Goal: Task Accomplishment & Management: Manage account settings

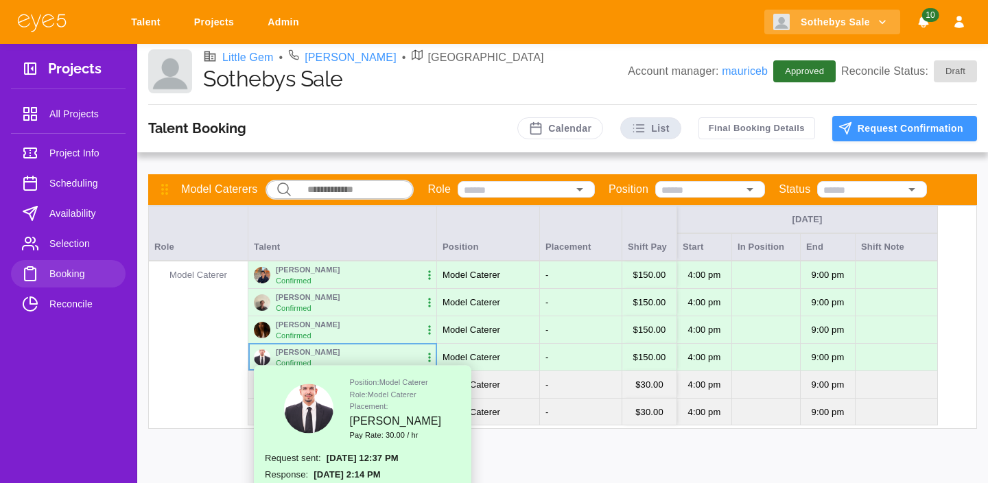
scroll to position [84, 0]
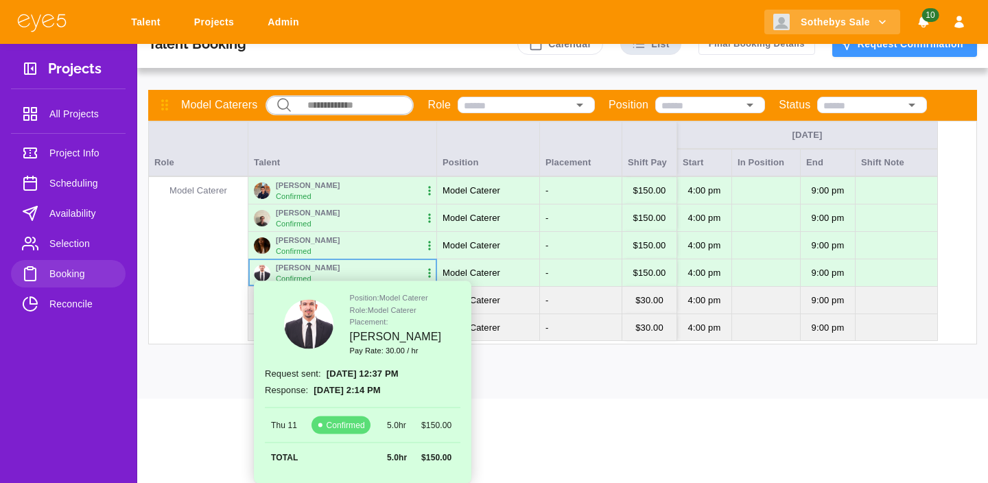
click at [189, 399] on html "Talent Projects Admin Sothebys Sale 10 Projects All Projects Project Info Sched…" at bounding box center [494, 157] width 988 height 483
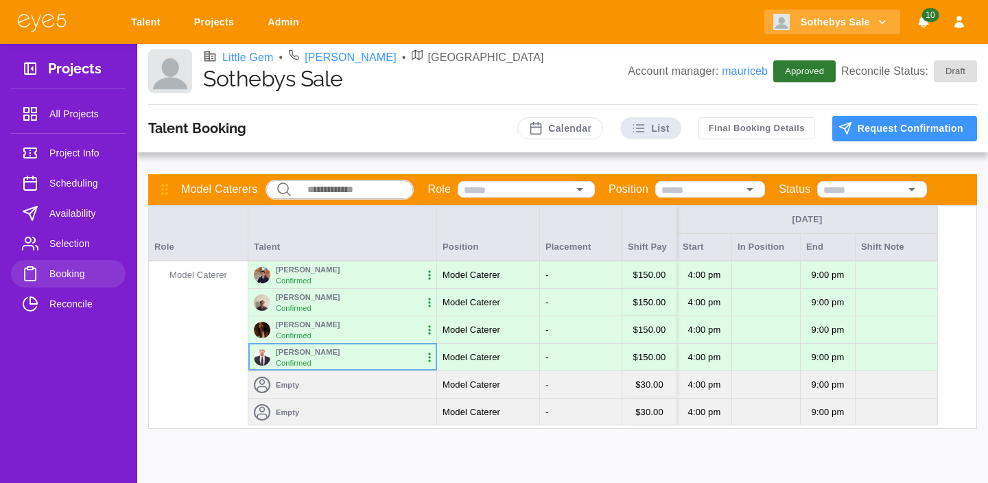
scroll to position [0, 0]
click at [433, 301] on icon "button" at bounding box center [430, 303] width 14 height 14
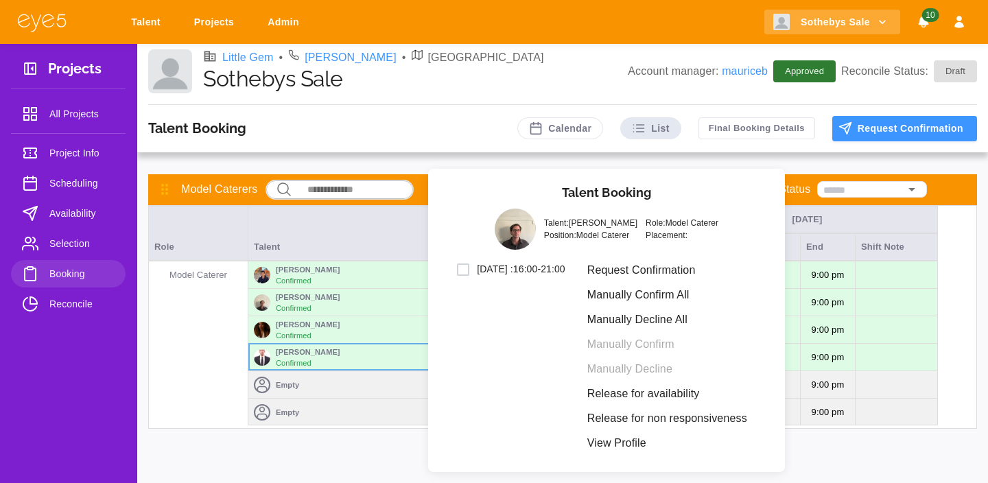
click at [458, 268] on div "[DATE] : 16:00 - 21:00" at bounding box center [510, 269] width 110 height 16
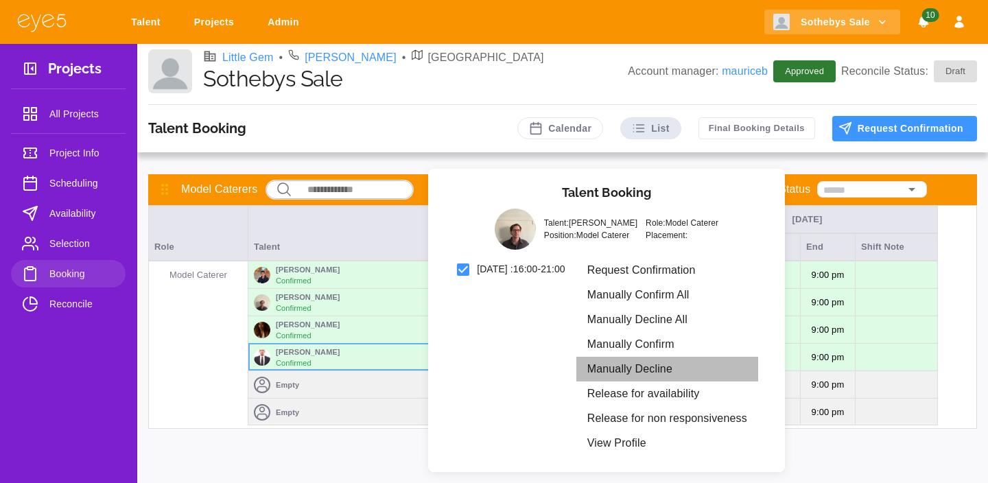
click at [646, 370] on li "Manually Decline" at bounding box center [667, 369] width 182 height 25
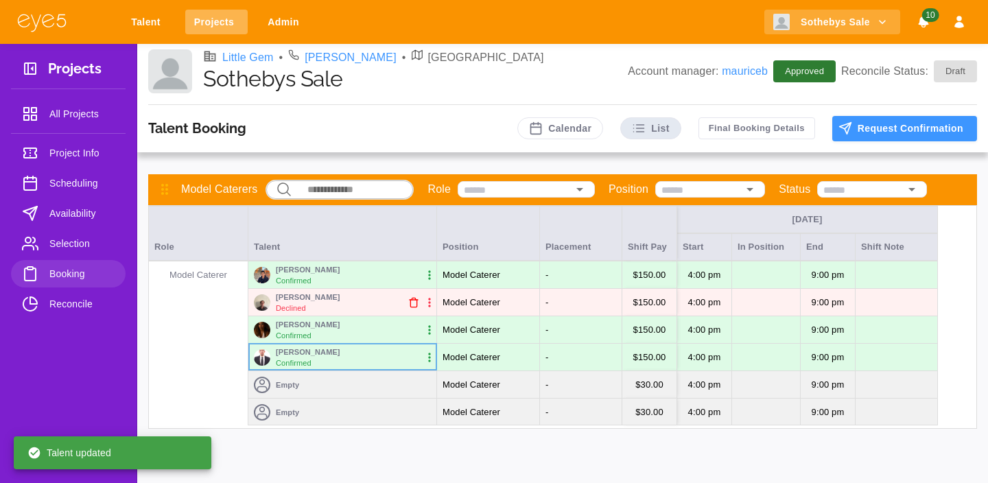
click at [211, 29] on link "Projects" at bounding box center [216, 22] width 62 height 25
select select "*"
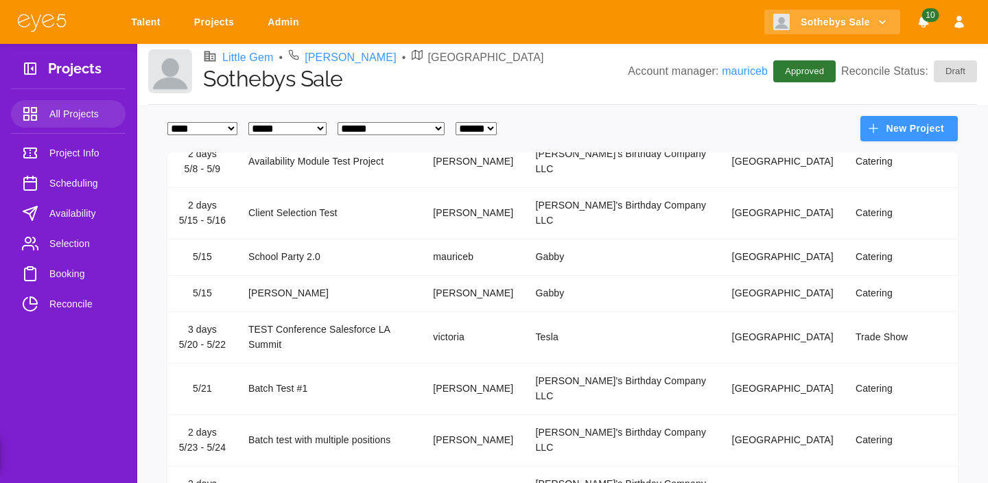
scroll to position [296, 0]
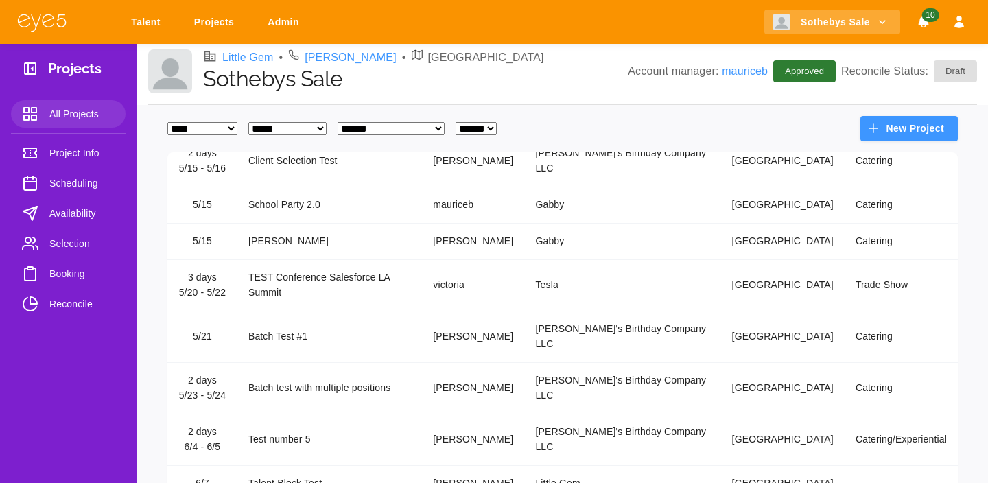
click at [308, 129] on select "**********" at bounding box center [287, 128] width 78 height 13
select select
click at [259, 122] on select "**********" at bounding box center [287, 128] width 78 height 13
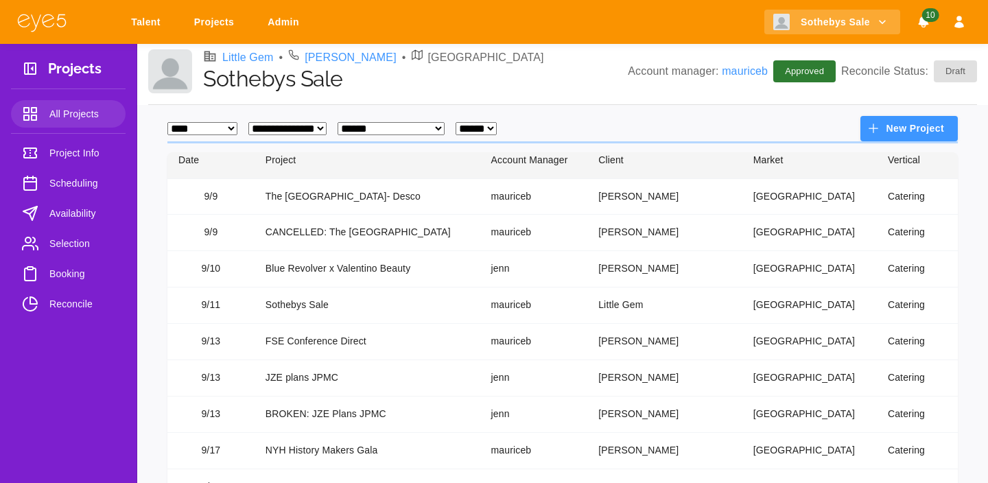
scroll to position [10, 0]
click at [346, 268] on td "Blue Revolver x Valentino Beauty" at bounding box center [367, 270] width 226 height 36
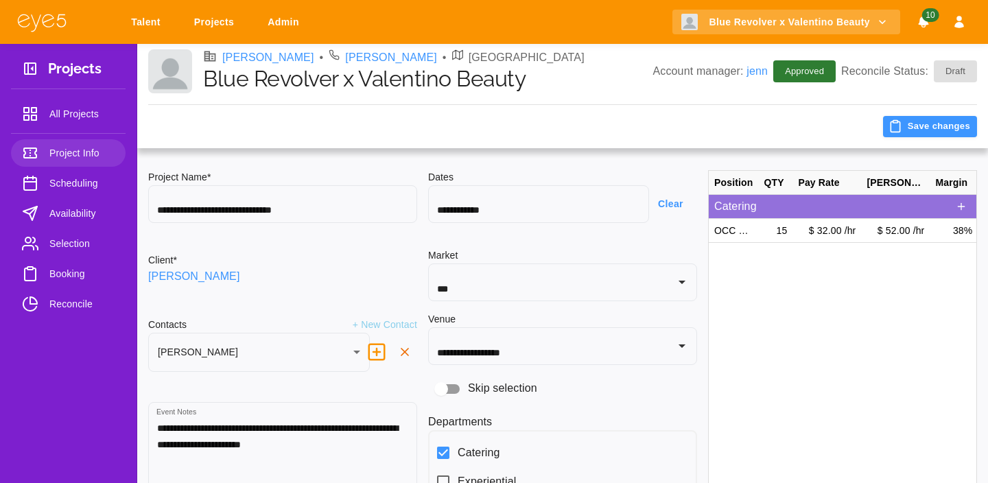
click at [55, 206] on span "Availability" at bounding box center [81, 213] width 65 height 16
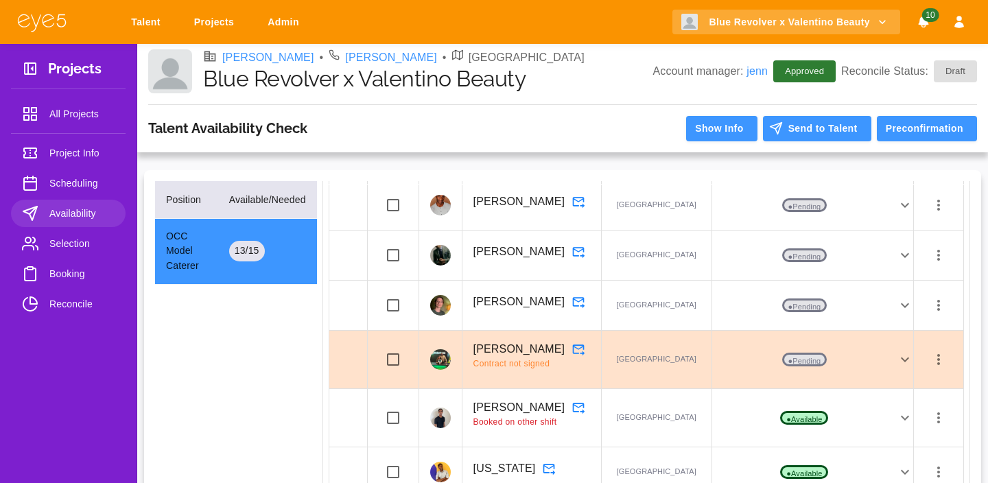
scroll to position [32, 0]
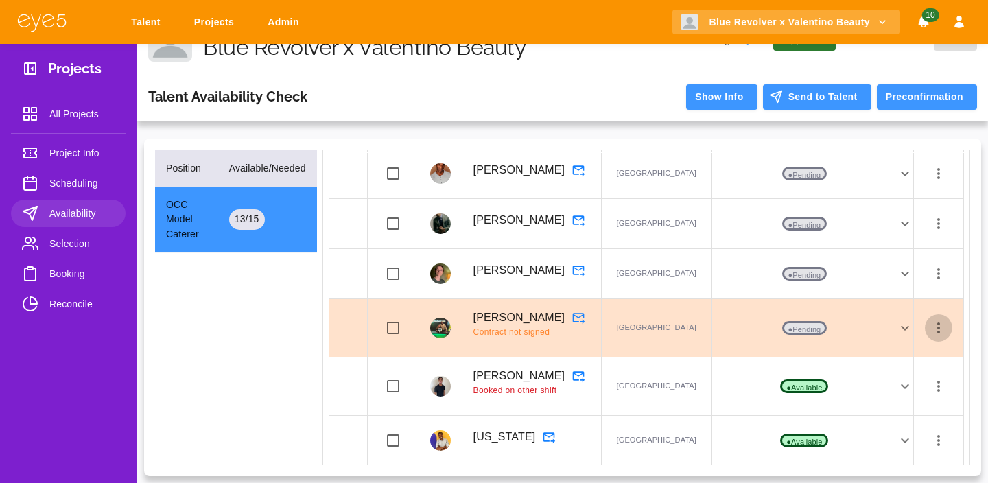
click at [940, 327] on icon "button" at bounding box center [938, 328] width 16 height 16
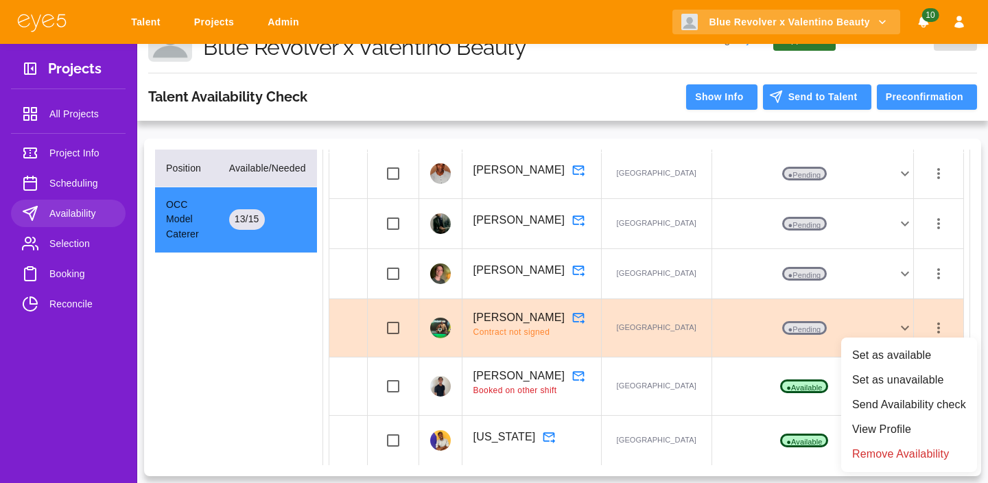
click at [940, 327] on div at bounding box center [494, 241] width 988 height 483
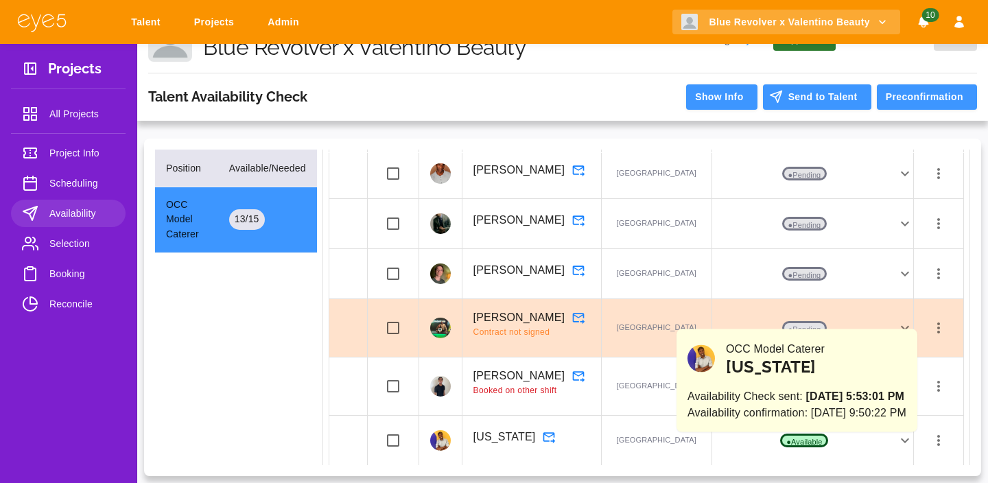
click at [907, 436] on icon at bounding box center [905, 440] width 16 height 16
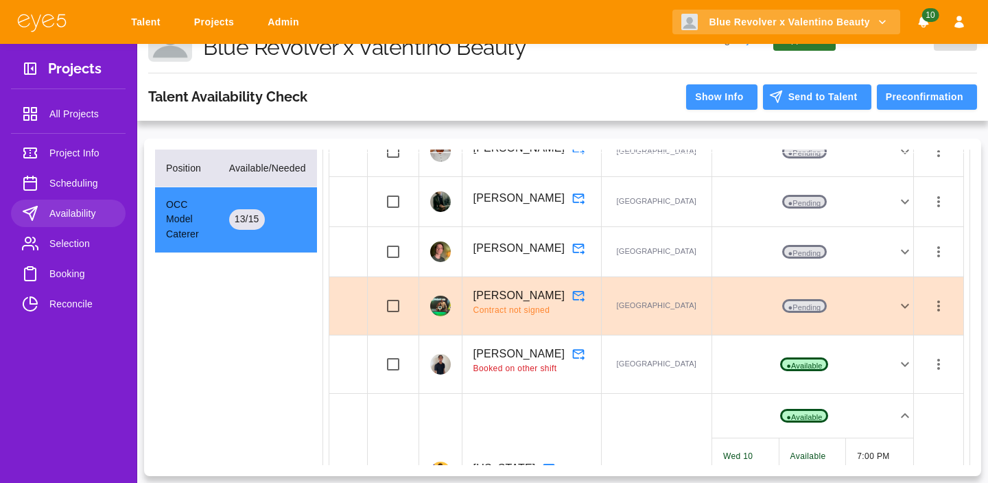
scroll to position [1266, 0]
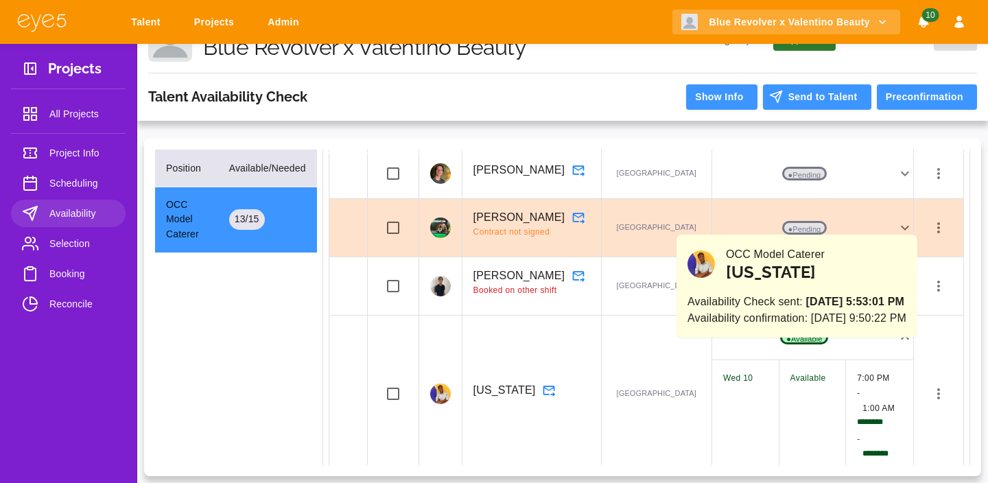
click at [785, 344] on p "● Available" at bounding box center [804, 338] width 48 height 14
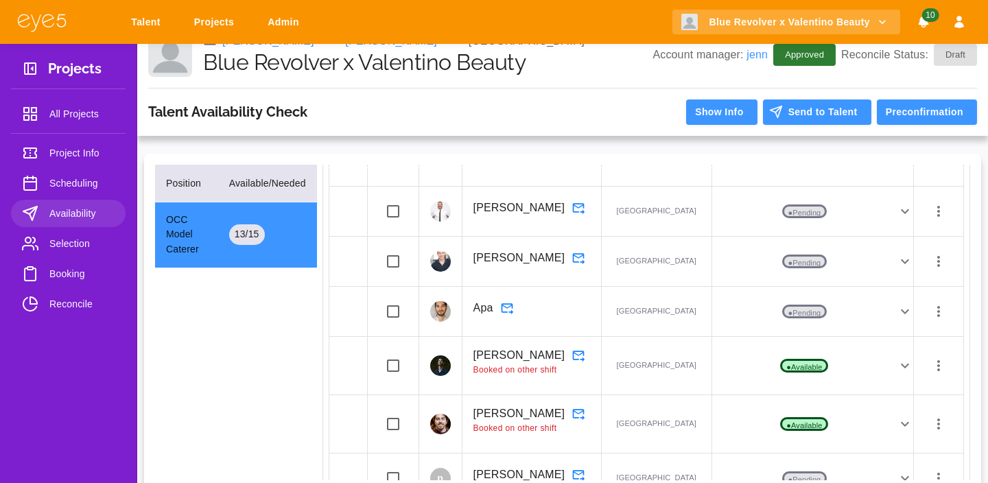
scroll to position [0, 0]
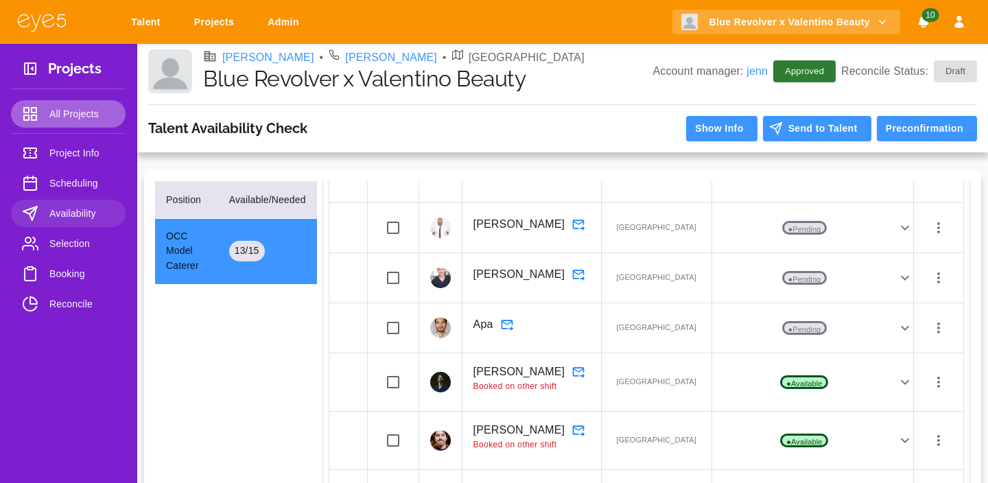
click at [80, 125] on link "All Projects" at bounding box center [68, 113] width 115 height 27
select select "*"
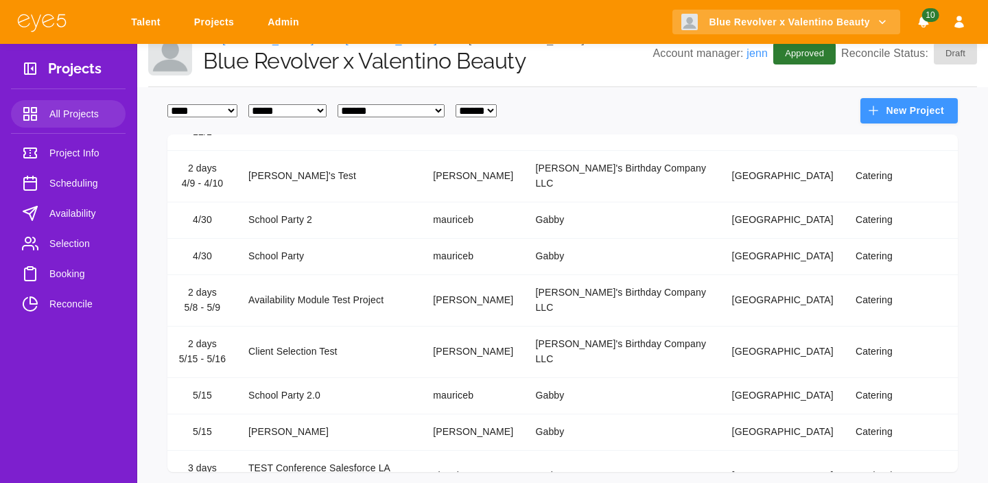
scroll to position [95, 0]
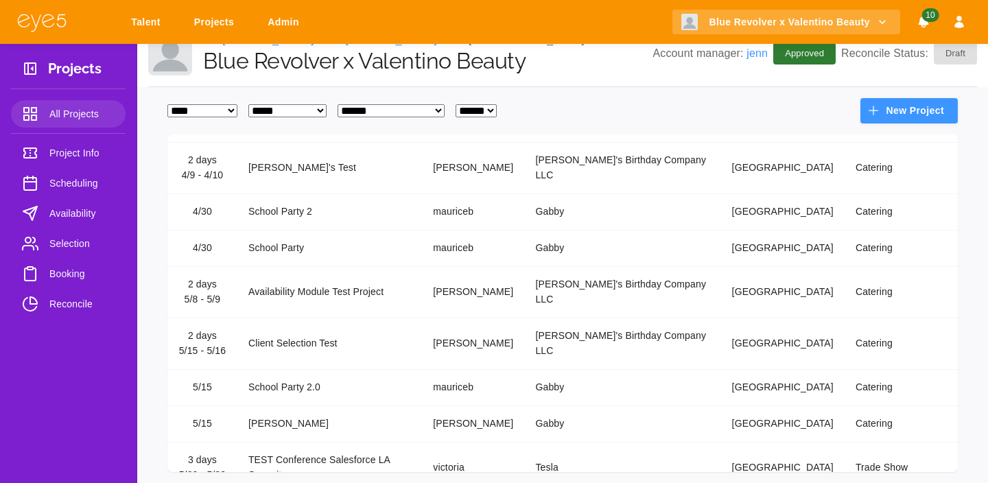
click at [301, 108] on select "**********" at bounding box center [287, 110] width 78 height 13
select select
click at [259, 104] on select "**********" at bounding box center [287, 110] width 78 height 13
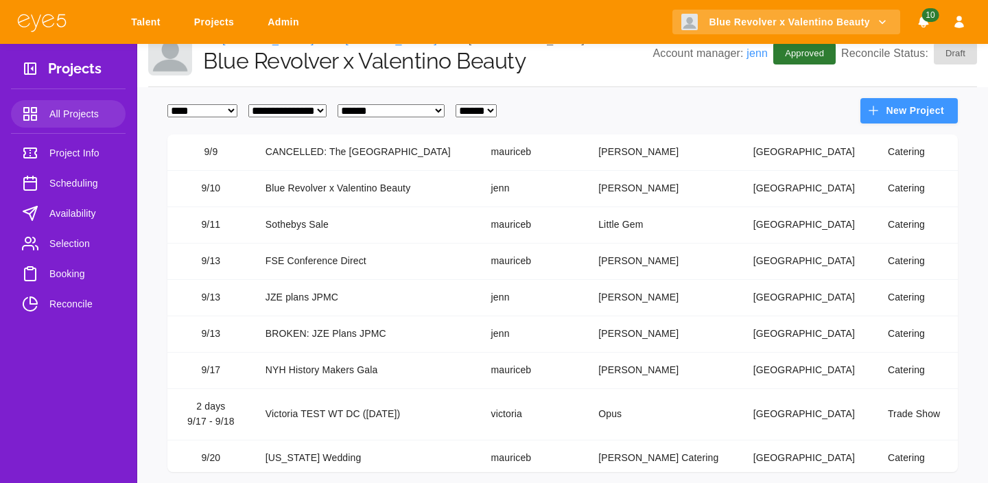
scroll to position [0, 0]
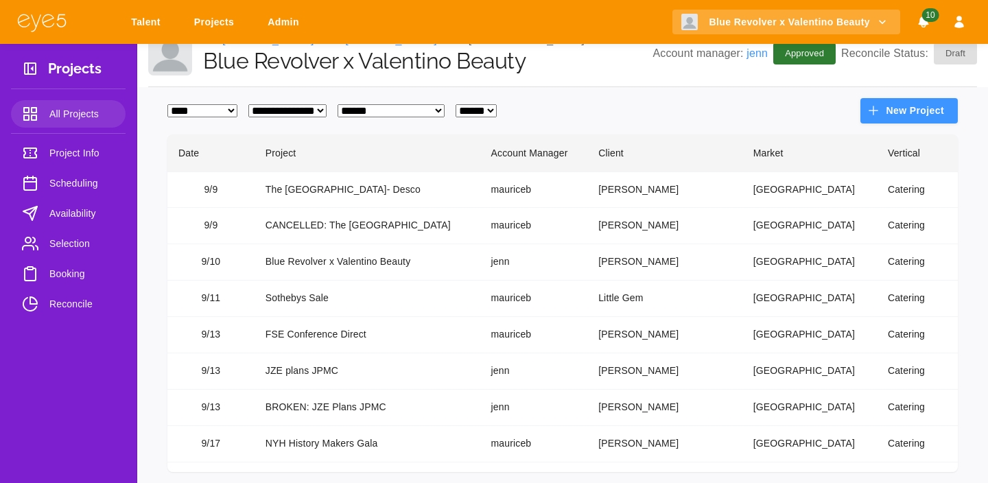
click at [407, 260] on td "Blue Revolver x Valentino Beauty" at bounding box center [367, 262] width 226 height 36
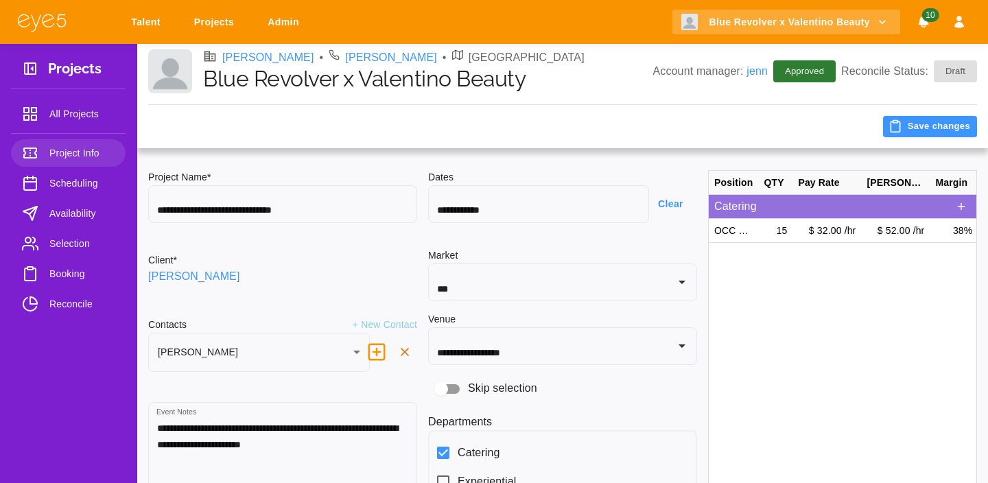
click at [76, 198] on ul "Project Info Scheduling Availability Selection Booking Reconcile" at bounding box center [68, 231] width 115 height 184
click at [74, 206] on span "Availability" at bounding box center [81, 213] width 65 height 16
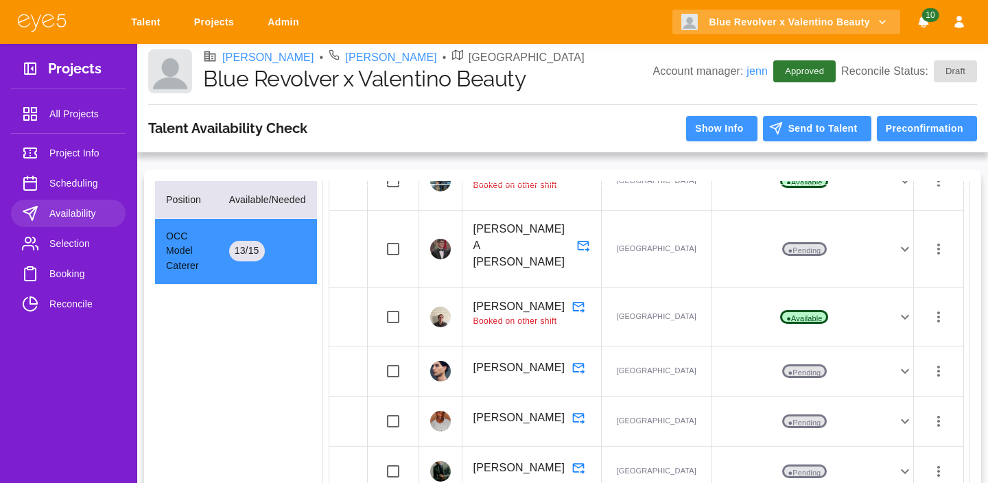
scroll to position [1019, 0]
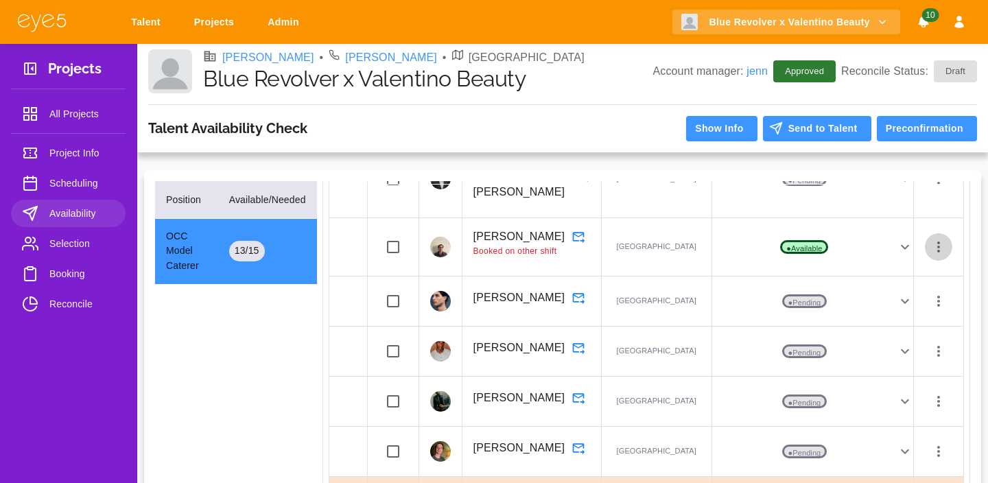
click at [940, 255] on icon "button" at bounding box center [938, 247] width 16 height 16
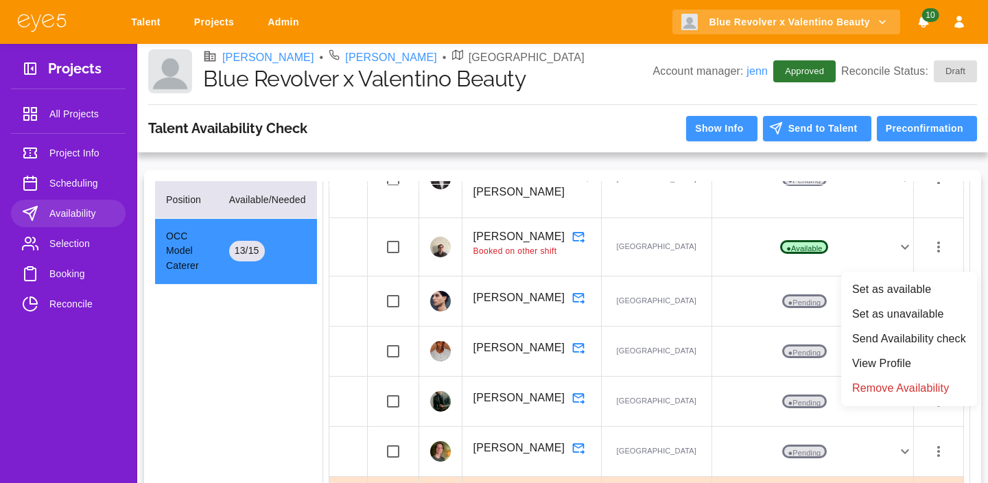
click at [940, 261] on div at bounding box center [494, 241] width 988 height 483
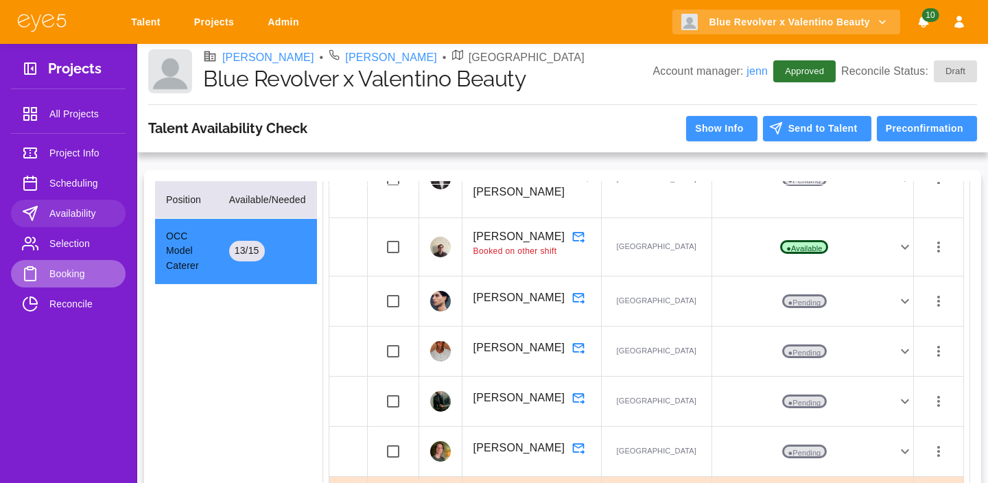
click at [62, 268] on span "Booking" at bounding box center [81, 273] width 65 height 16
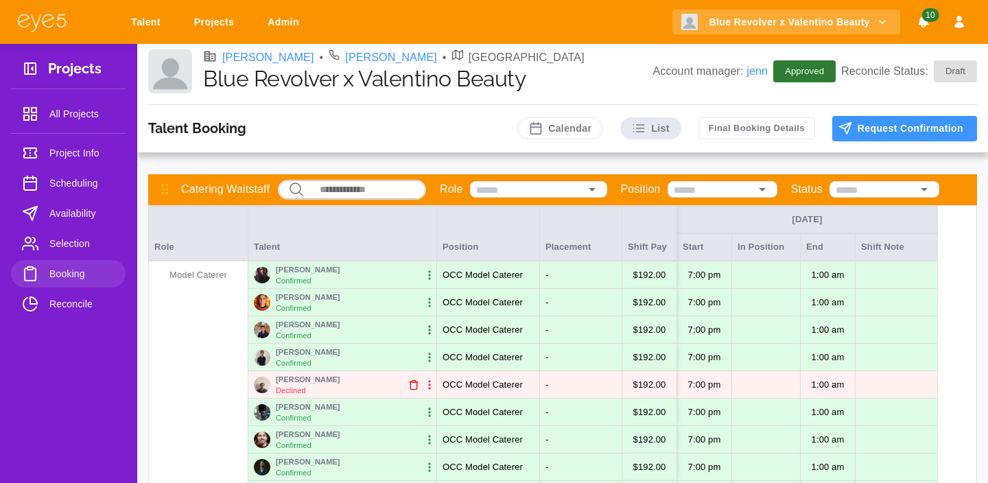
click at [74, 205] on span "Availability" at bounding box center [81, 213] width 65 height 16
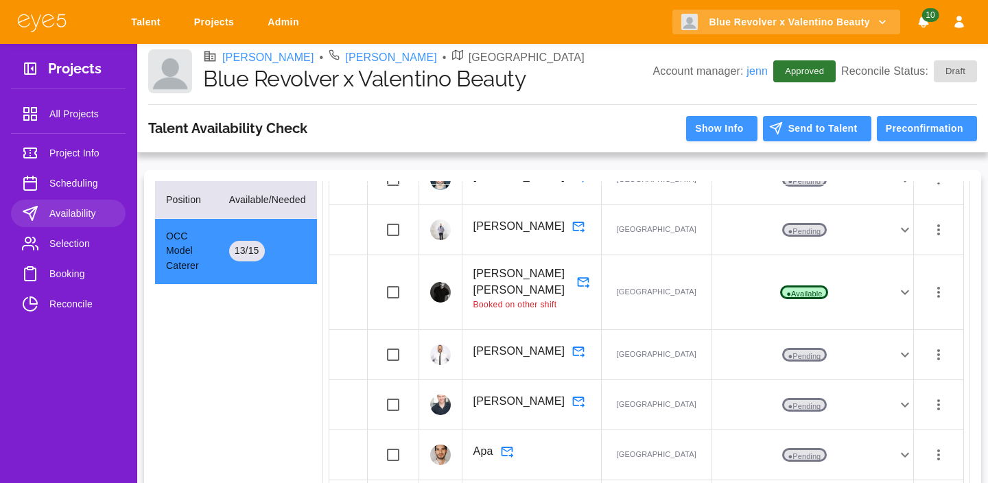
scroll to position [499, 0]
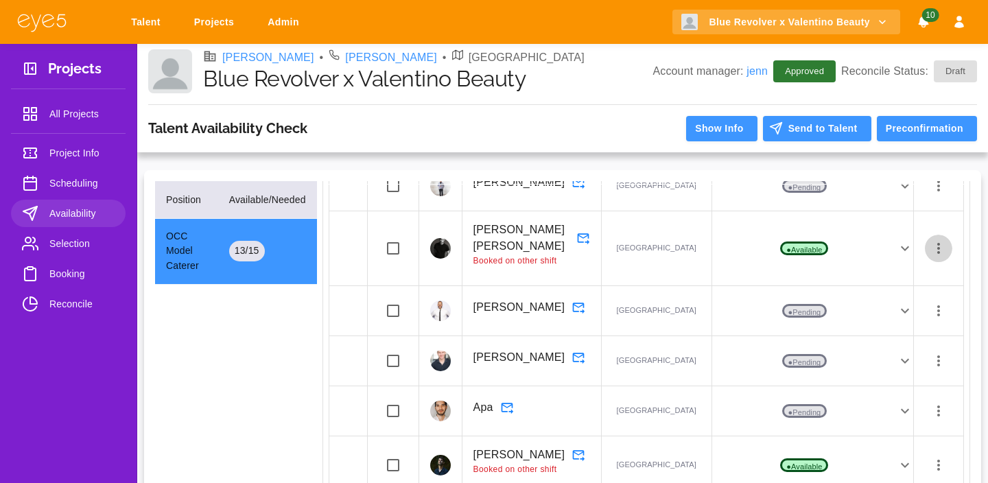
click at [934, 257] on icon "button" at bounding box center [938, 248] width 16 height 16
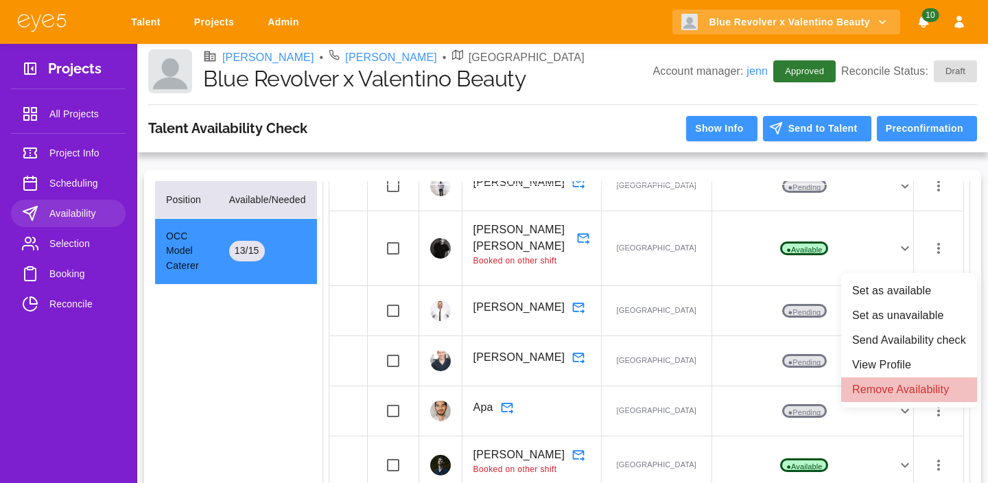
click at [885, 394] on li "Remove Availability" at bounding box center [909, 389] width 136 height 25
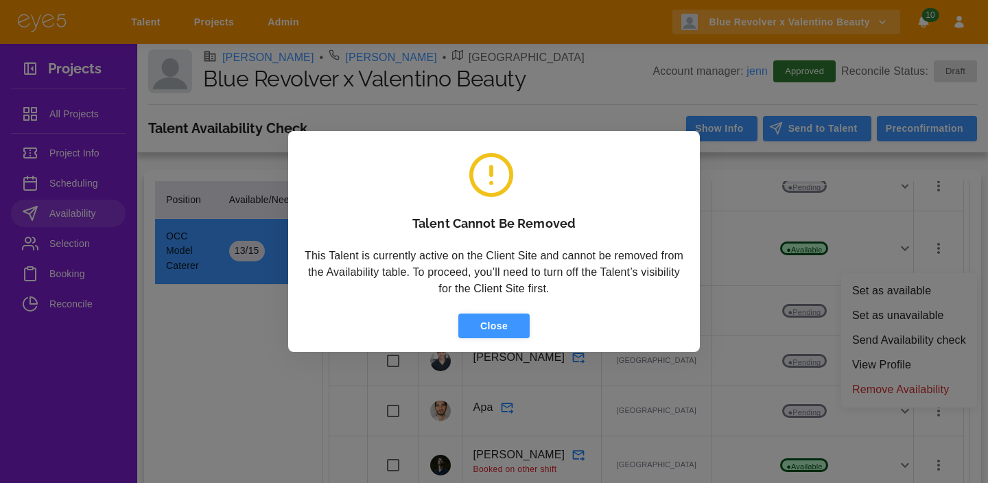
click at [518, 327] on button "Close" at bounding box center [493, 325] width 71 height 25
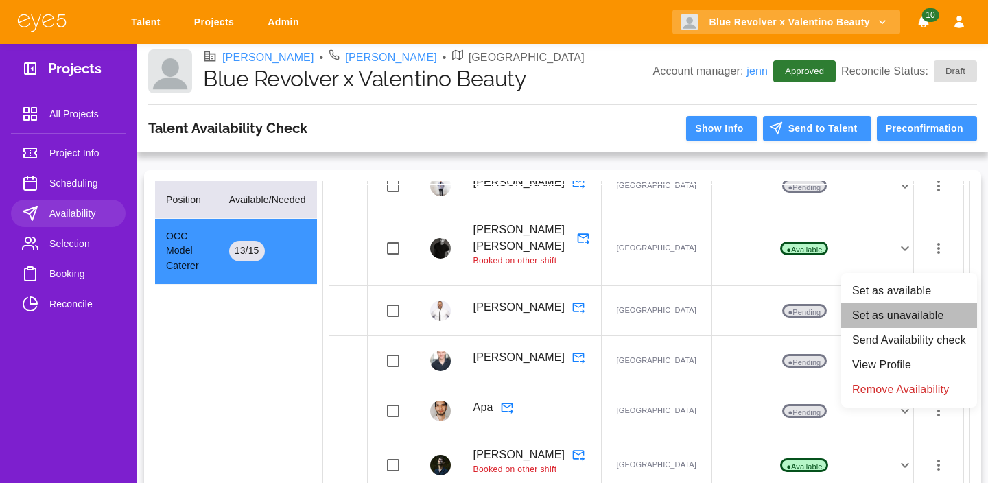
click at [878, 314] on li "Set as unavailable" at bounding box center [909, 315] width 136 height 25
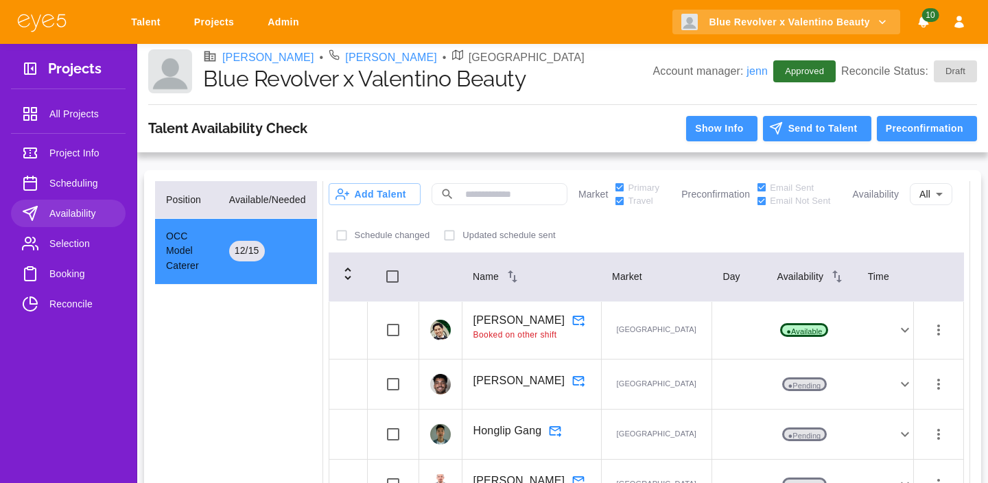
scroll to position [1, 0]
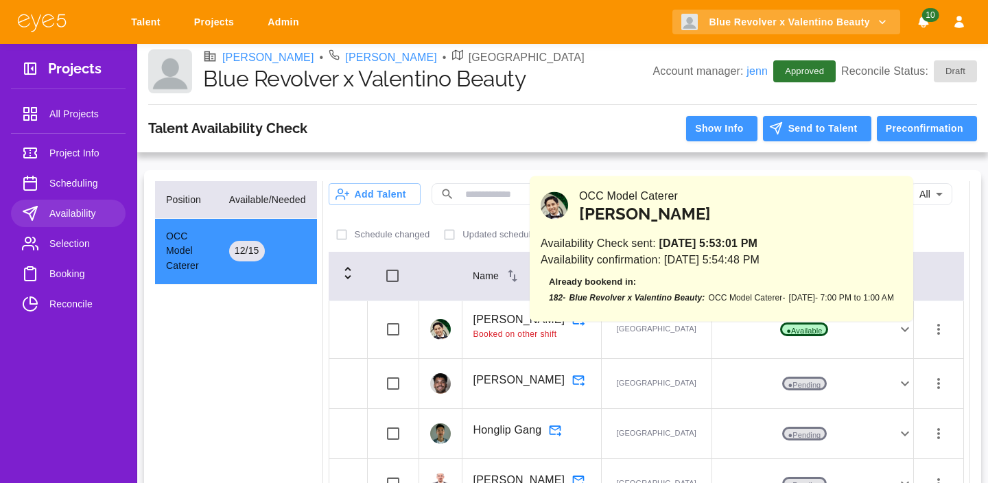
click at [899, 327] on icon at bounding box center [905, 329] width 16 height 16
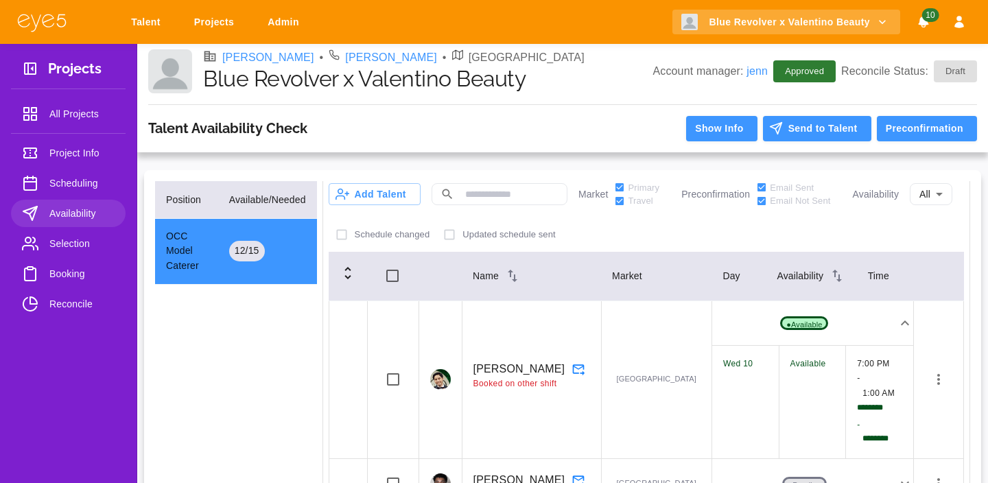
click at [904, 327] on icon at bounding box center [905, 323] width 16 height 16
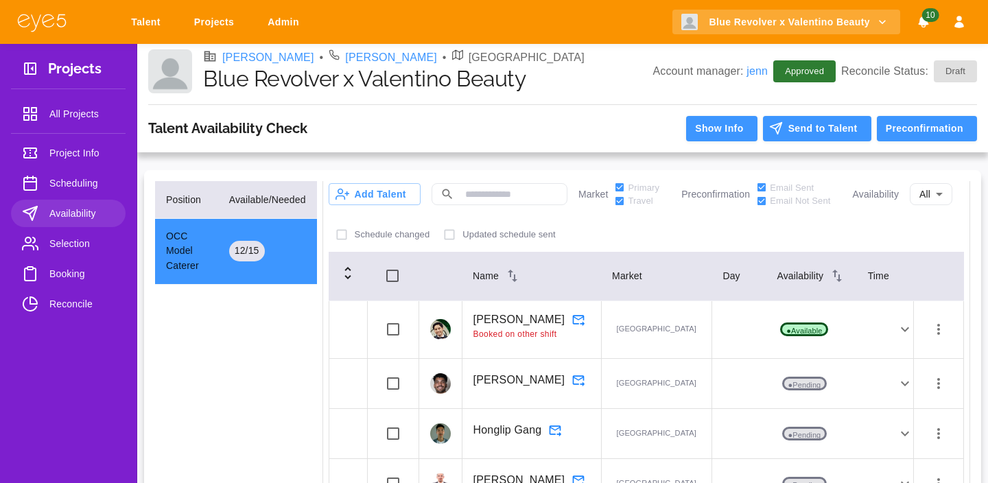
click at [934, 326] on icon "button" at bounding box center [938, 329] width 16 height 16
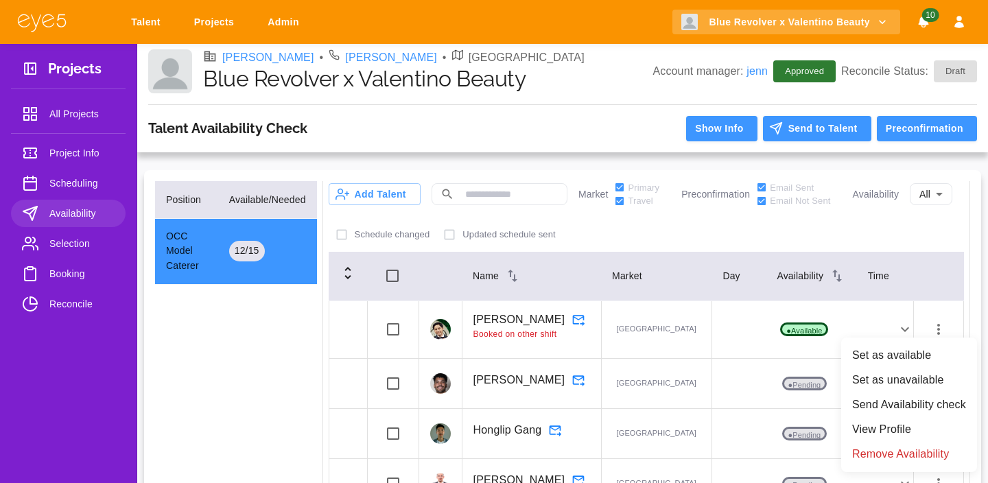
click at [882, 379] on li "Set as unavailable" at bounding box center [909, 380] width 136 height 25
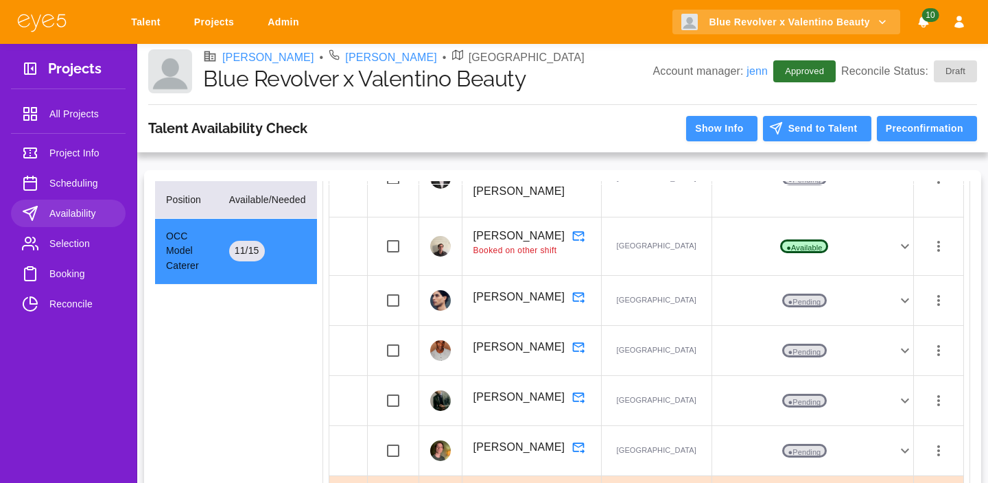
scroll to position [1006, 0]
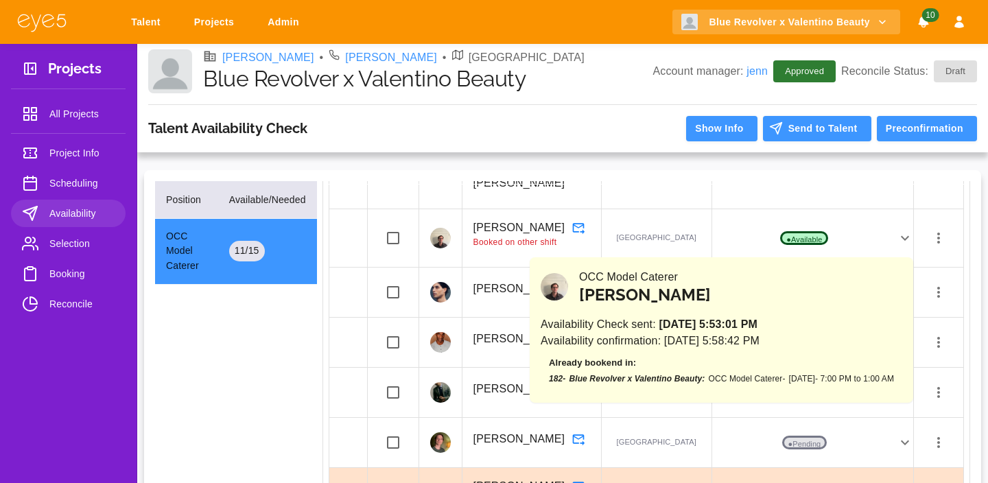
click at [909, 244] on icon at bounding box center [905, 238] width 16 height 16
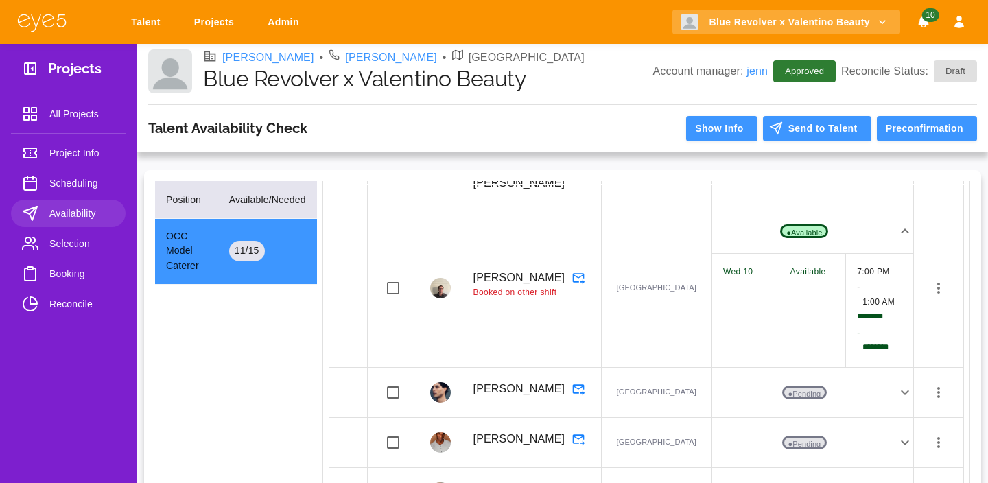
click at [937, 283] on icon "button" at bounding box center [938, 288] width 3 height 11
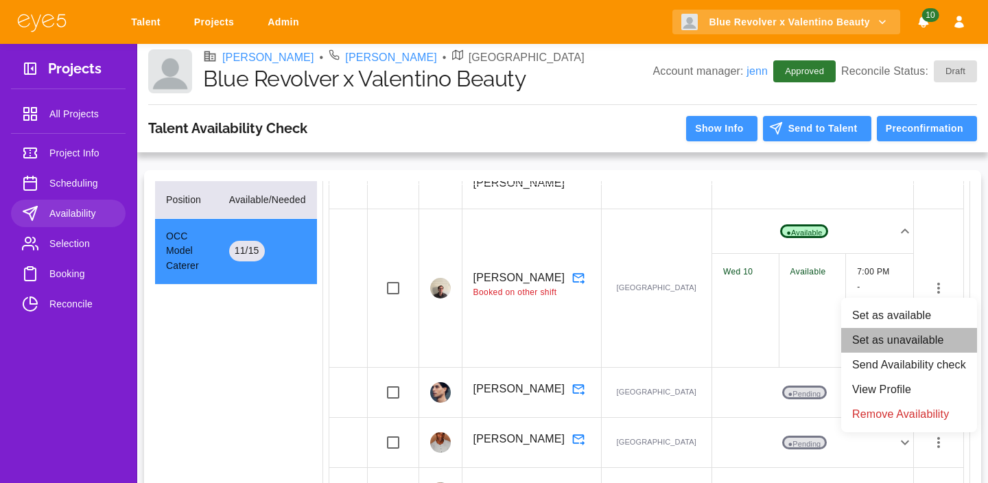
click at [899, 337] on li "Set as unavailable" at bounding box center [909, 340] width 136 height 25
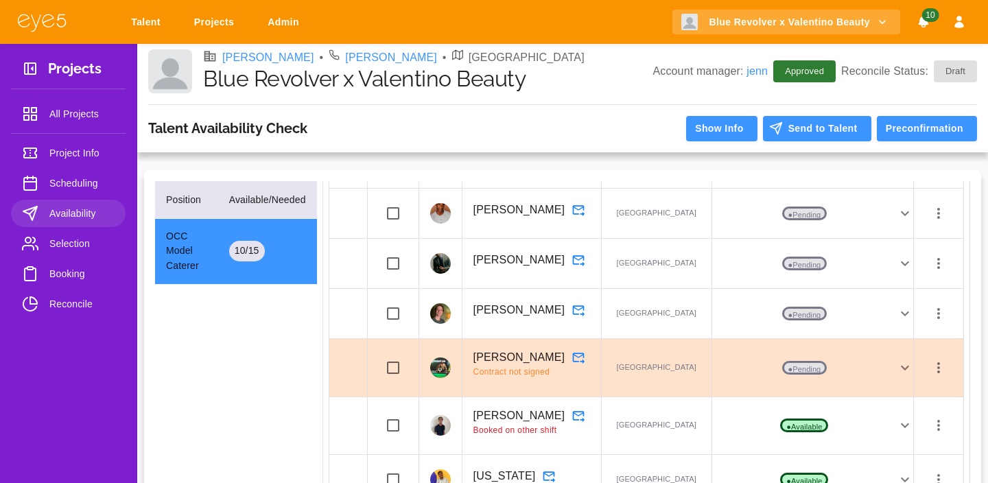
scroll to position [32, 0]
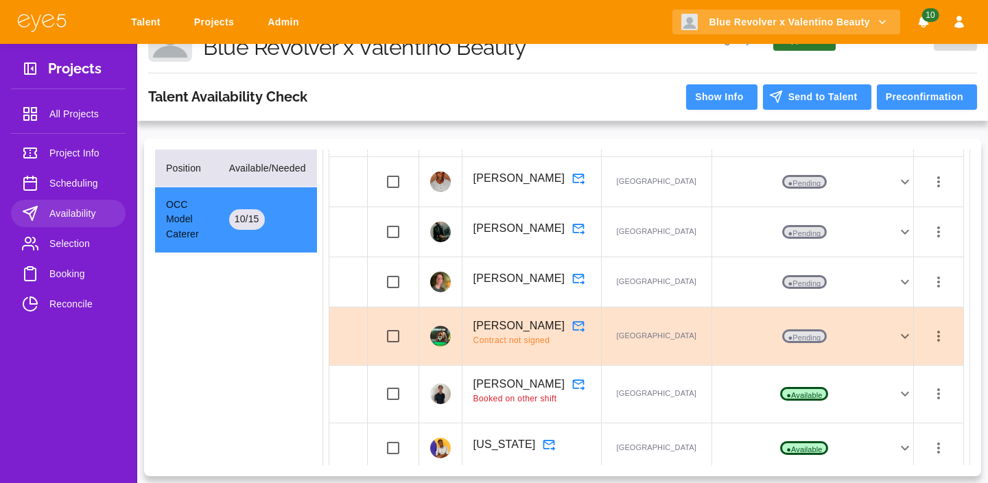
click at [936, 385] on icon "button" at bounding box center [938, 393] width 16 height 16
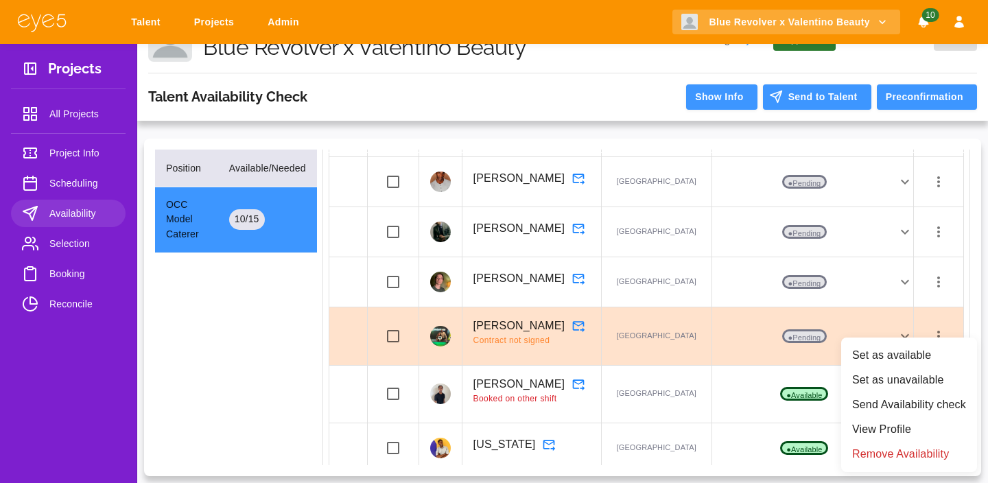
click at [51, 279] on div at bounding box center [494, 241] width 988 height 483
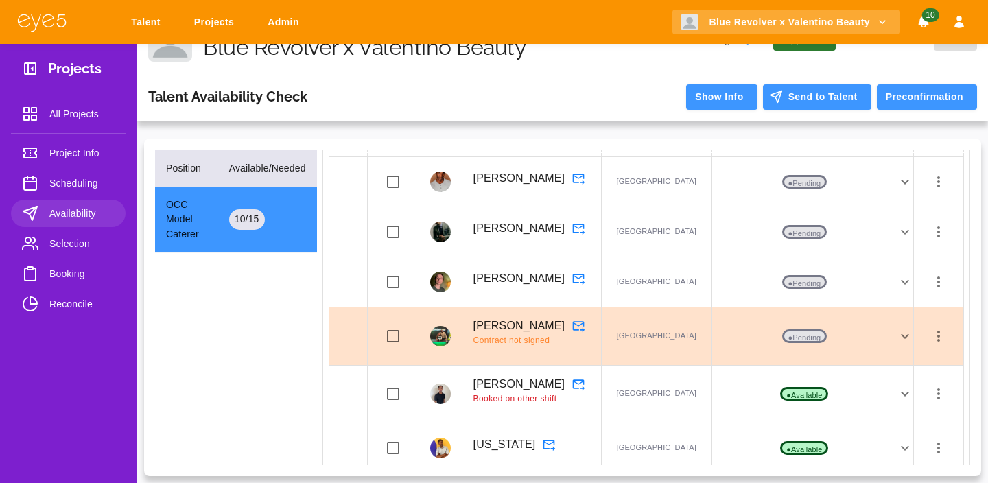
click at [56, 276] on div "Set as available Set as unavailable Send Availability check View Profile Remove…" at bounding box center [494, 241] width 988 height 483
click at [62, 272] on span "Booking" at bounding box center [81, 273] width 65 height 16
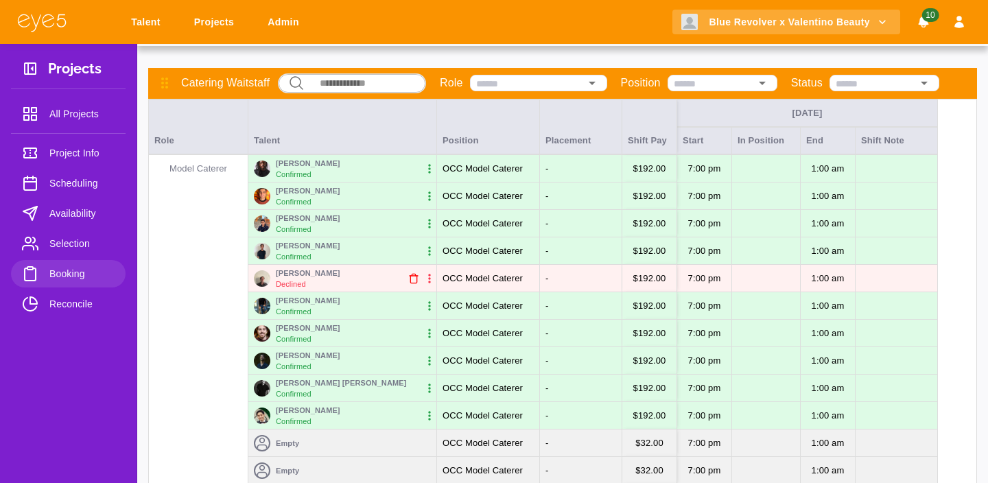
scroll to position [110, 0]
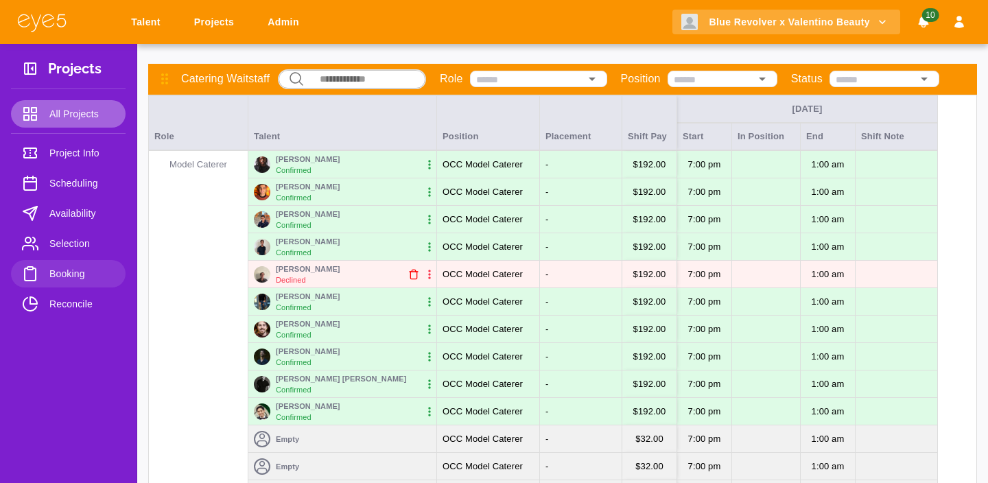
click at [86, 117] on span "All Projects" at bounding box center [81, 114] width 65 height 16
select select "*"
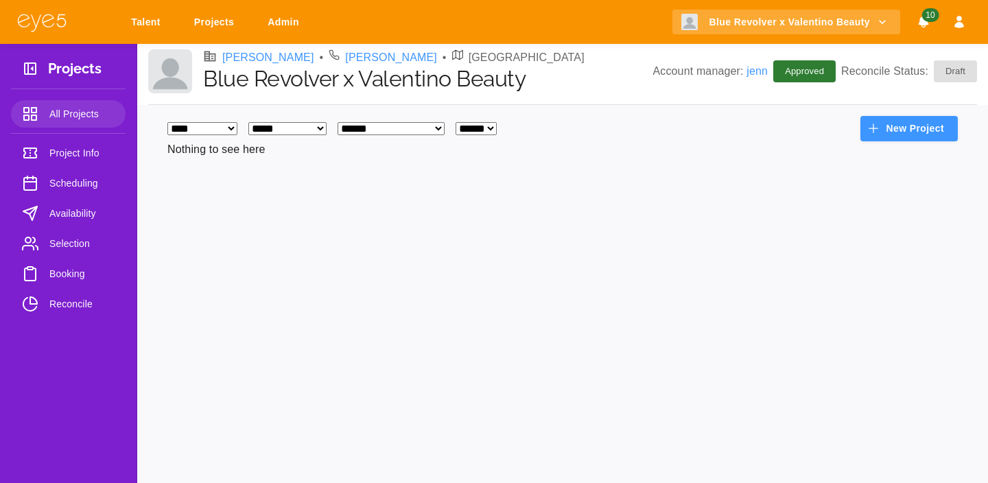
click at [49, 150] on span "Project Info" at bounding box center [81, 153] width 65 height 16
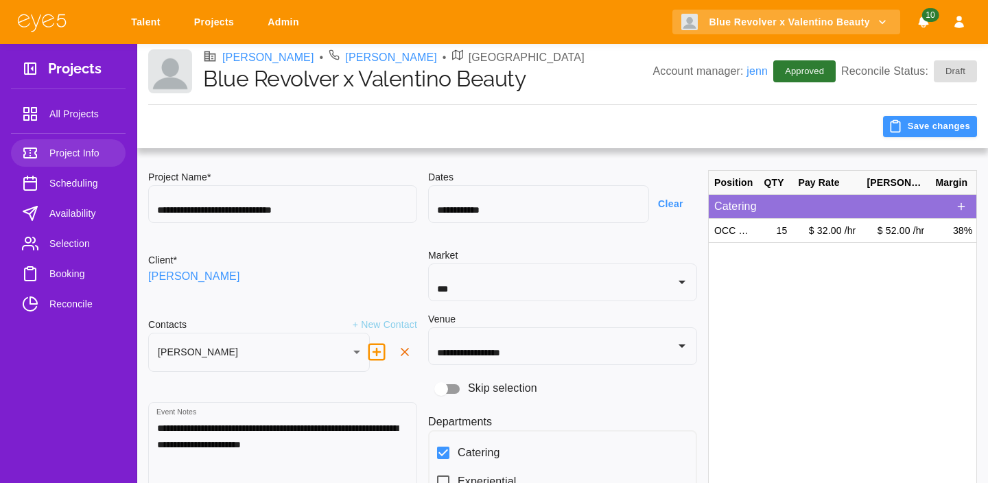
click at [78, 182] on span "Scheduling" at bounding box center [81, 183] width 65 height 16
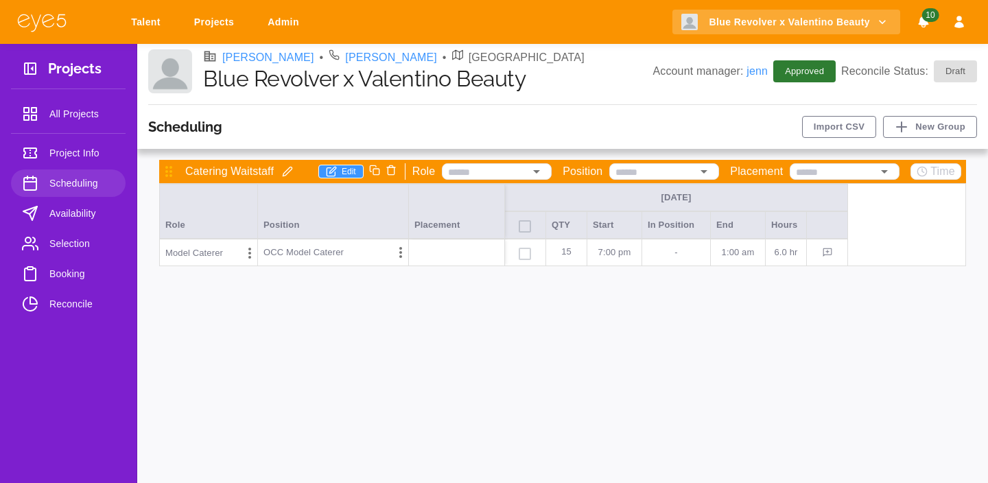
click at [70, 206] on span "Availability" at bounding box center [81, 213] width 65 height 16
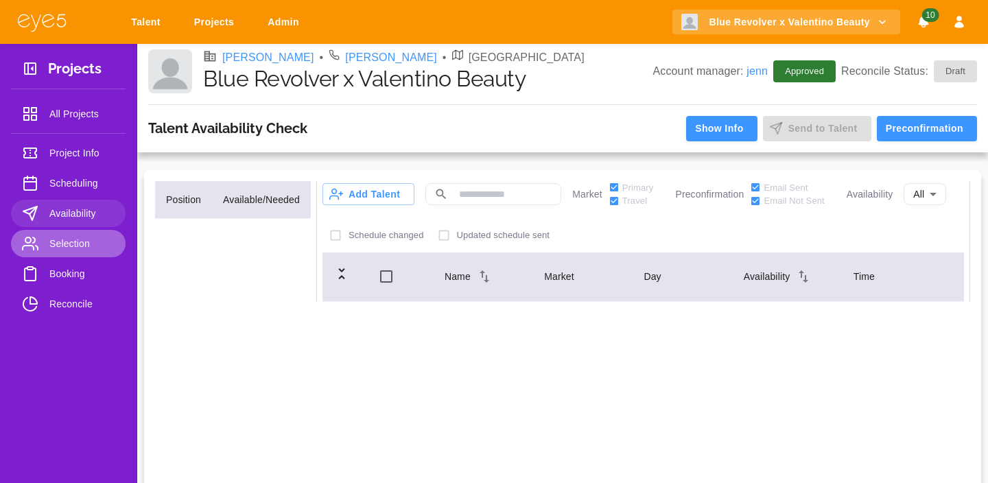
click at [80, 235] on span "Selection" at bounding box center [81, 243] width 65 height 16
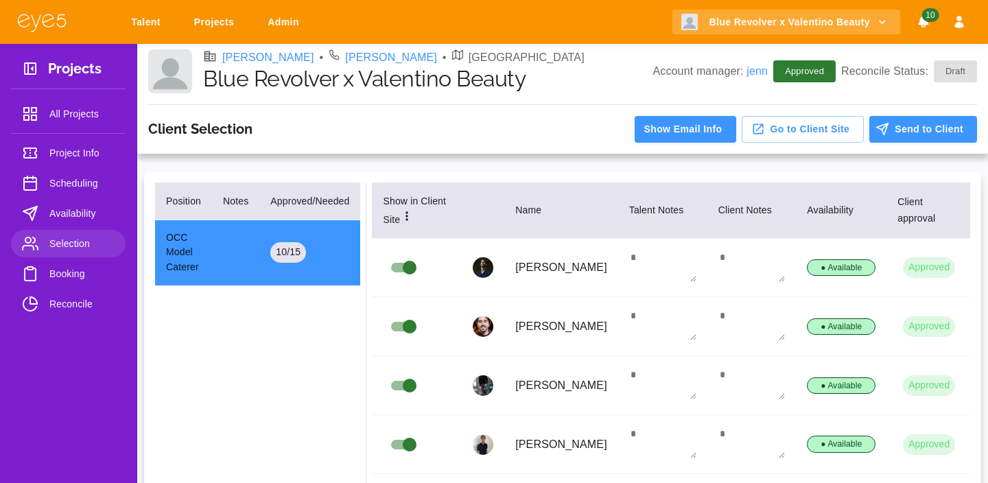
click at [85, 219] on span "Availability" at bounding box center [81, 213] width 65 height 16
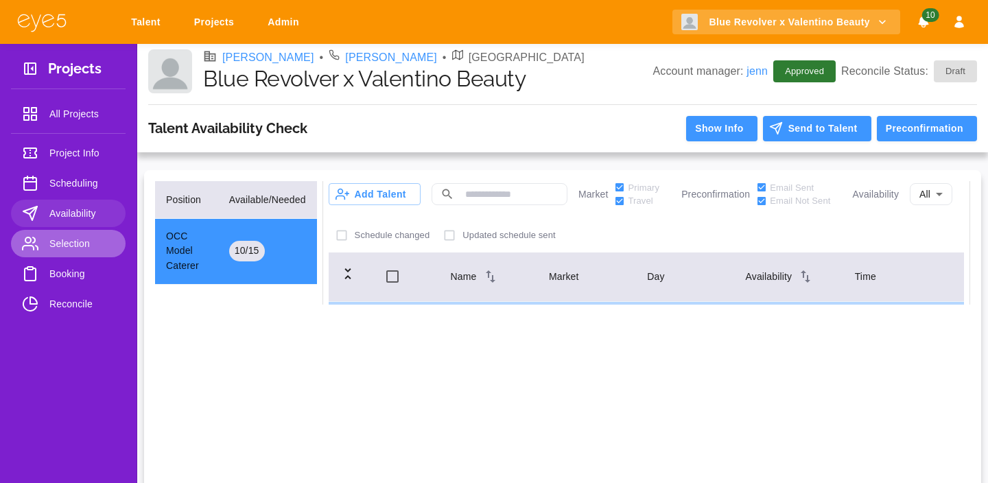
click at [81, 244] on span "Selection" at bounding box center [81, 243] width 65 height 16
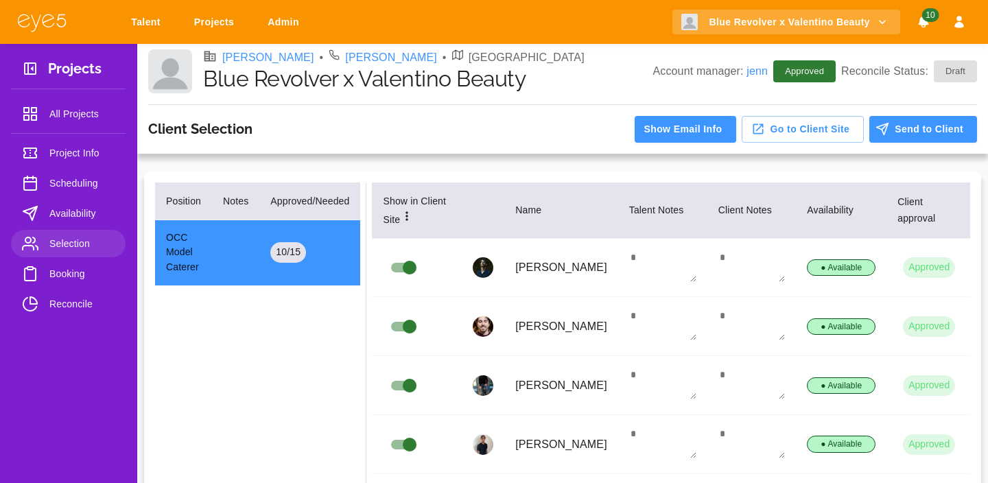
click at [70, 214] on span "Availability" at bounding box center [81, 213] width 65 height 16
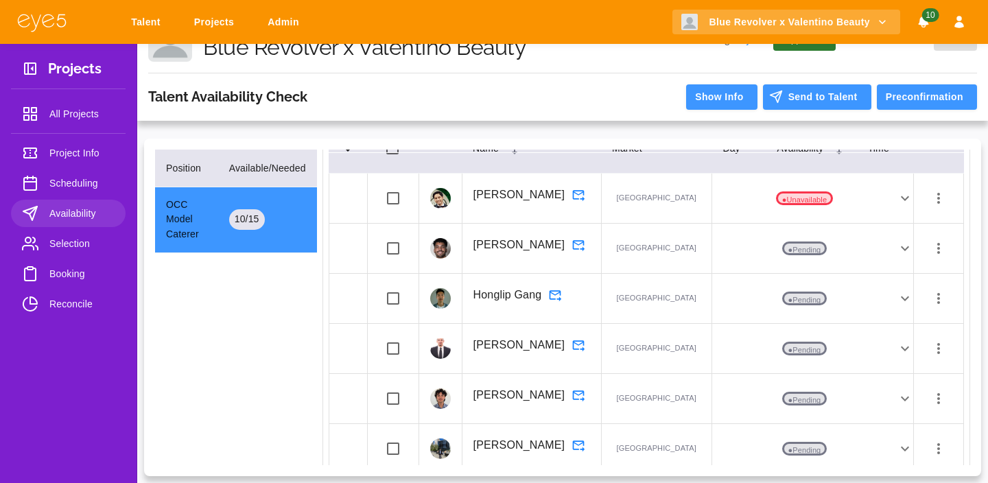
scroll to position [96, 0]
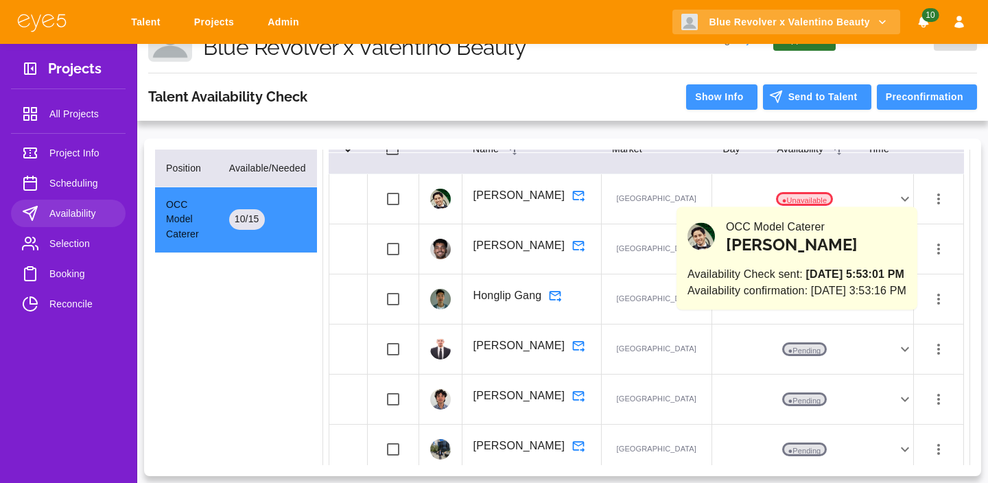
click at [903, 195] on icon at bounding box center [905, 199] width 16 height 16
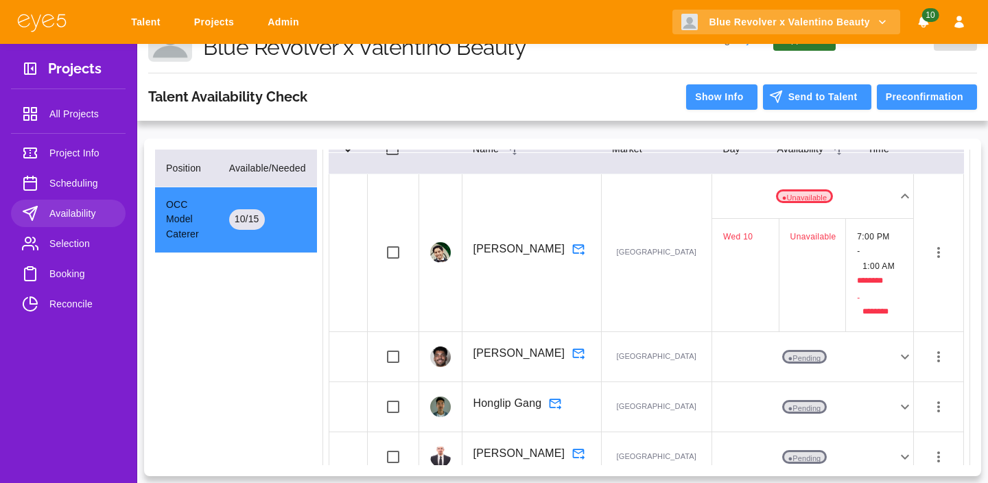
click at [947, 242] on button "button" at bounding box center [938, 252] width 27 height 27
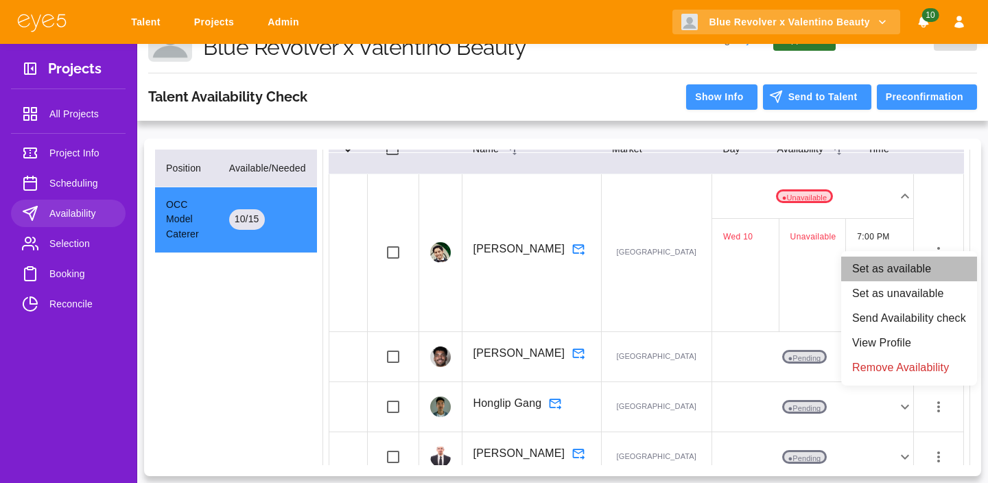
click at [899, 274] on li "Set as available" at bounding box center [909, 269] width 136 height 25
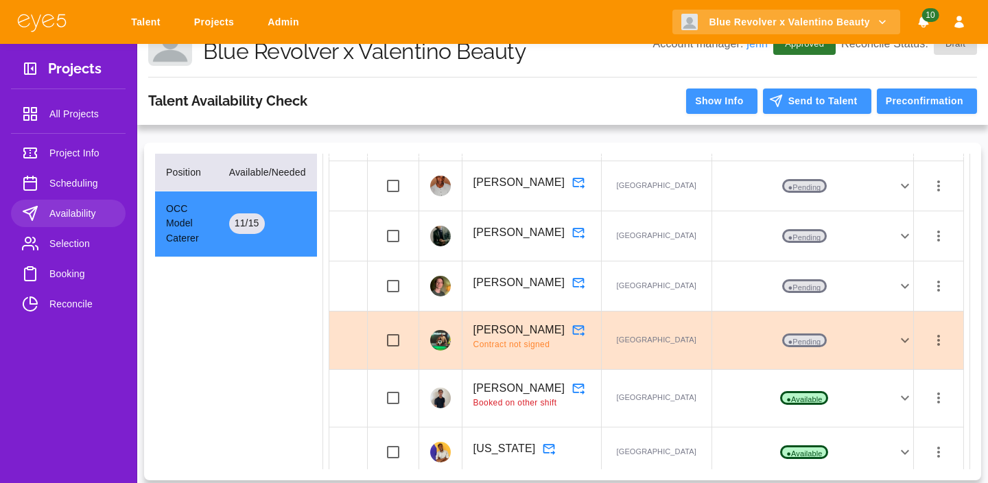
scroll to position [32, 0]
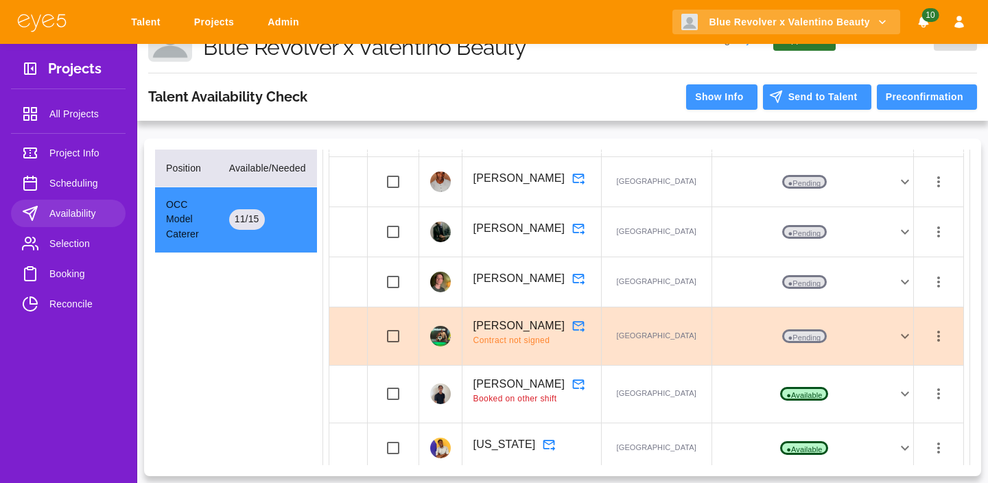
click at [62, 261] on link "Booking" at bounding box center [68, 273] width 115 height 27
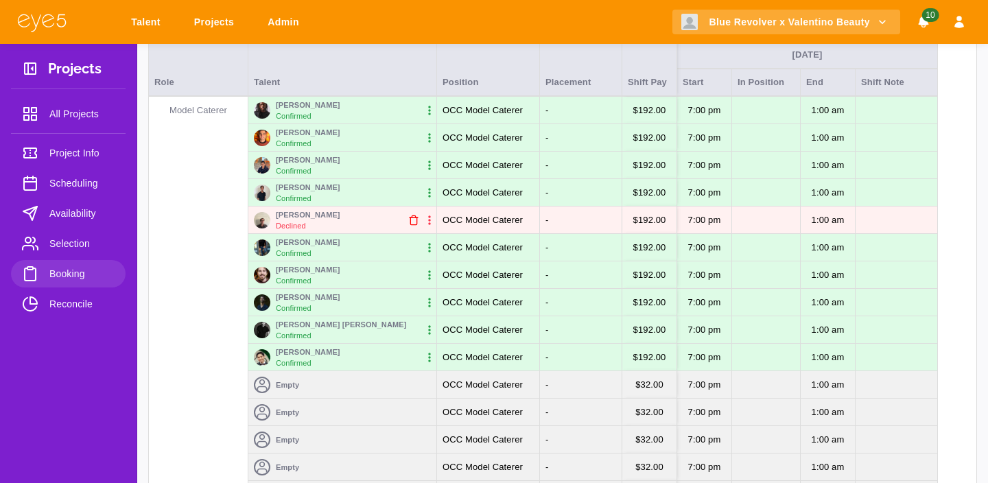
scroll to position [215, 0]
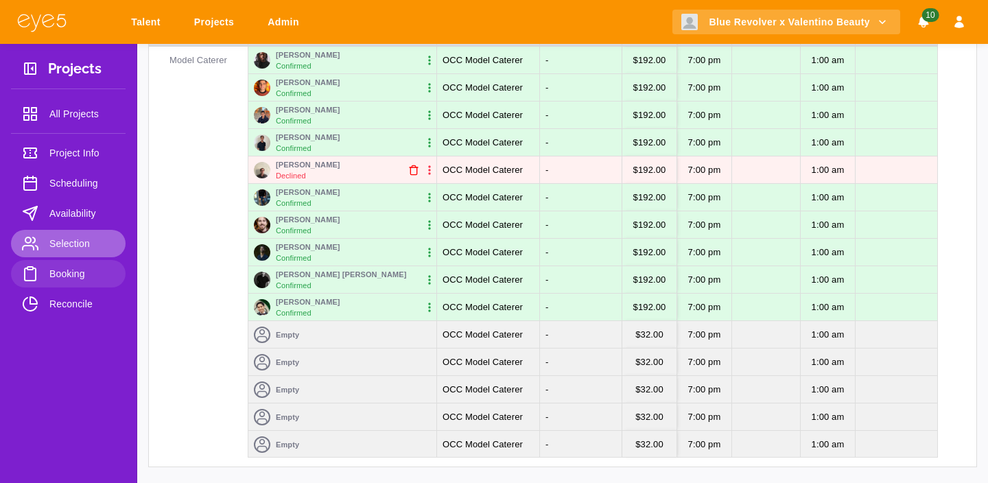
click at [84, 237] on span "Selection" at bounding box center [81, 243] width 65 height 16
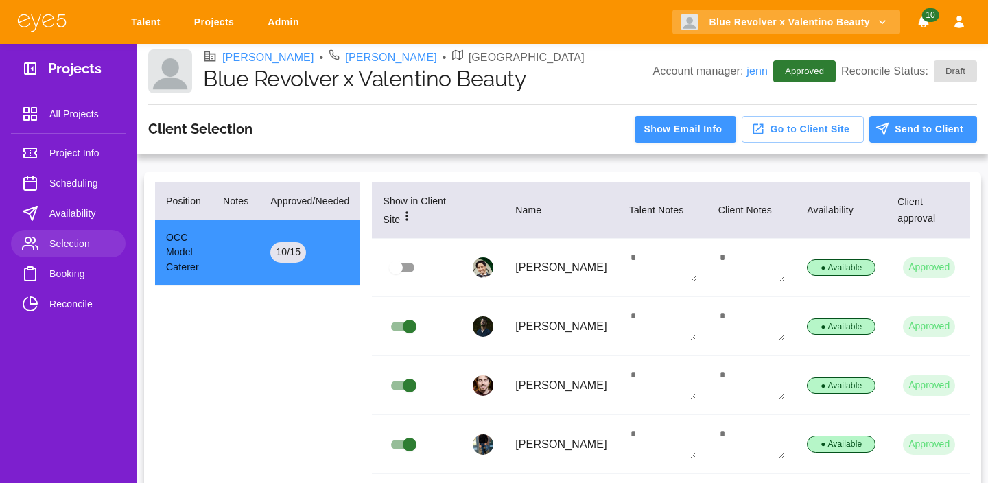
click at [78, 216] on span "Availability" at bounding box center [81, 213] width 65 height 16
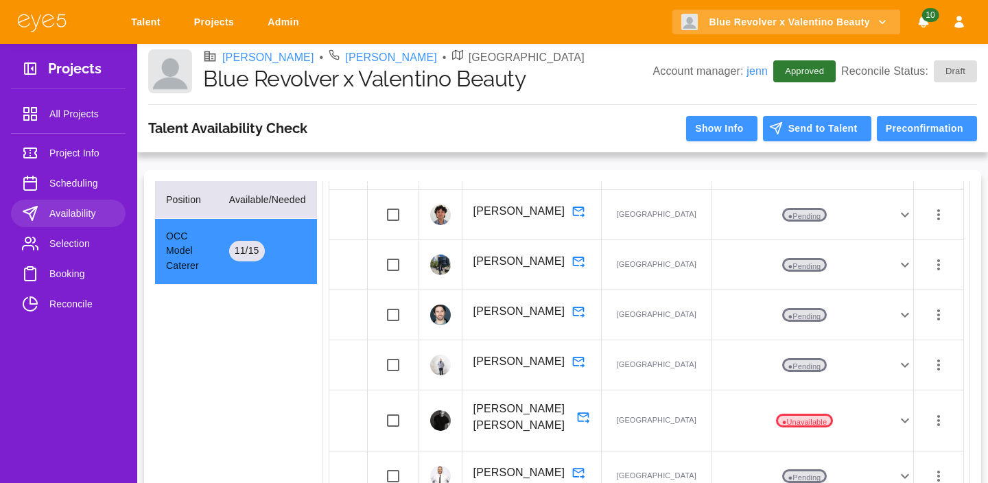
scroll to position [465, 0]
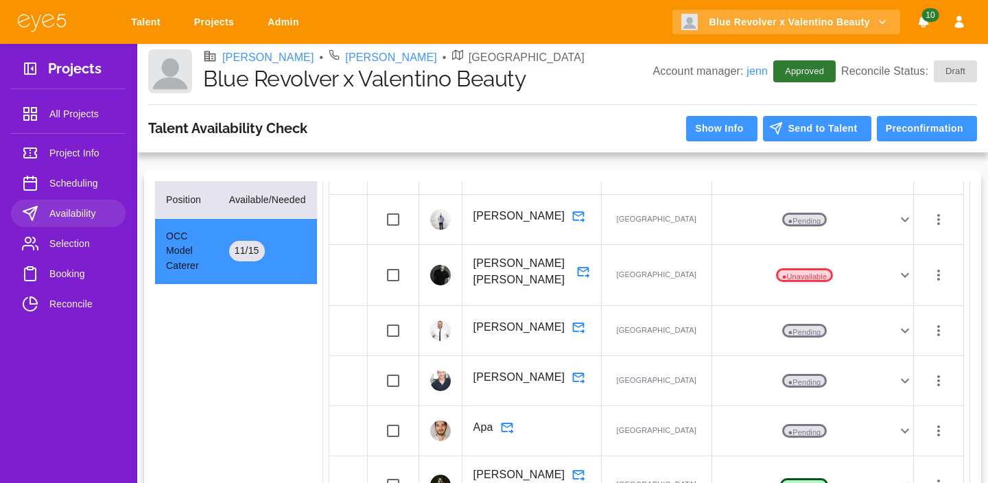
click at [74, 273] on span "Booking" at bounding box center [81, 273] width 65 height 16
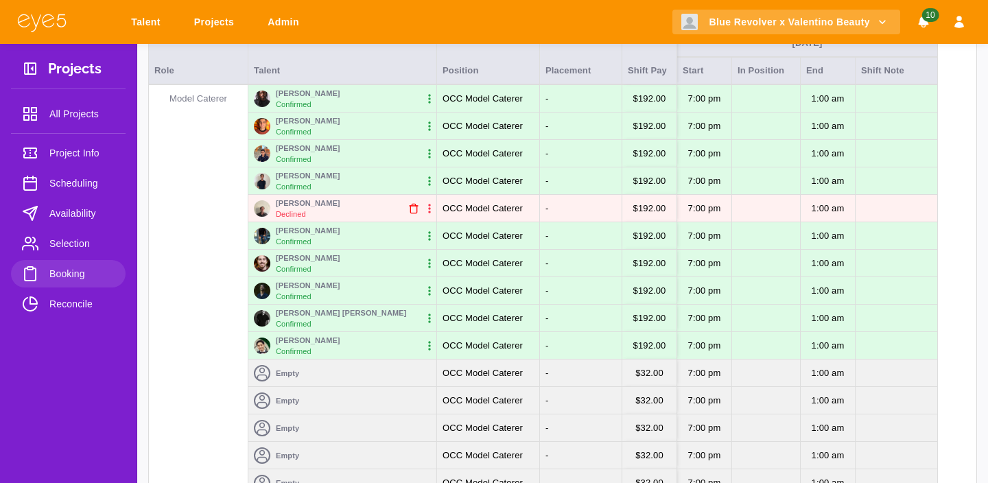
scroll to position [178, 0]
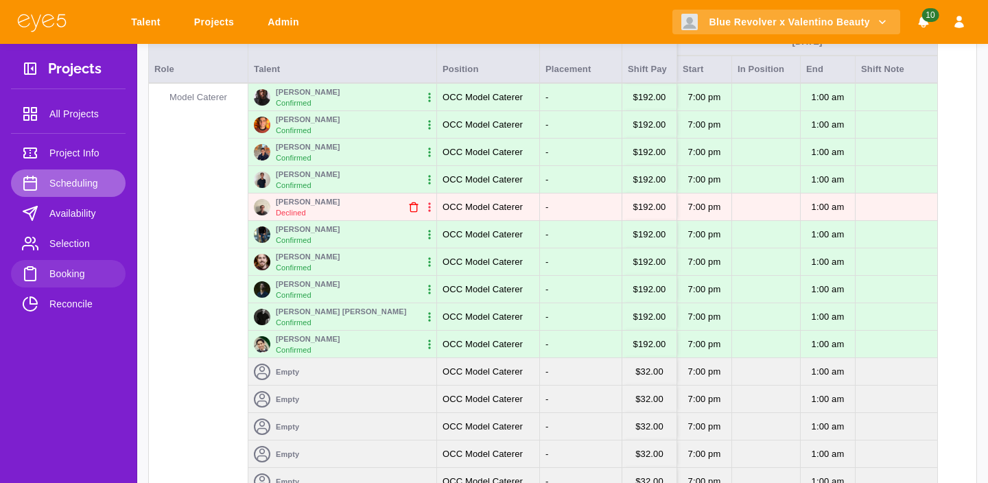
click at [67, 182] on span "Scheduling" at bounding box center [81, 183] width 65 height 16
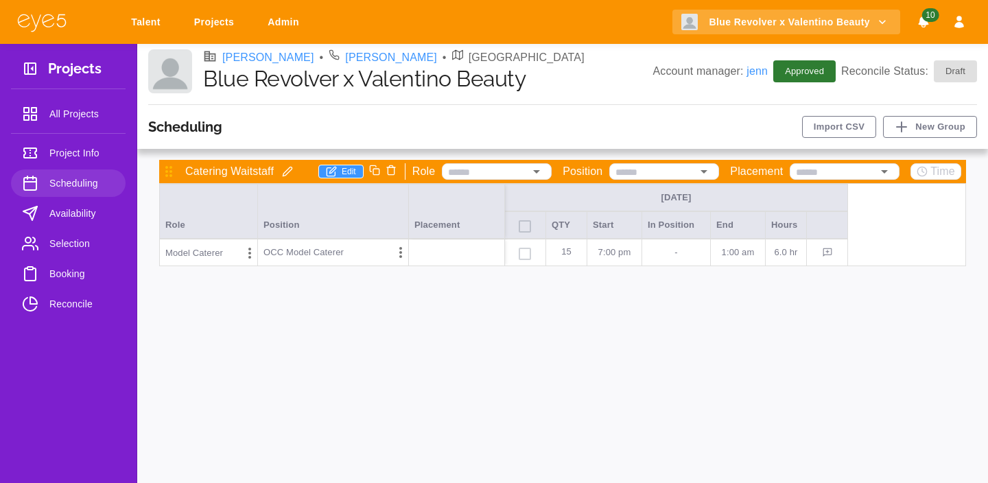
click at [67, 212] on span "Availability" at bounding box center [81, 213] width 65 height 16
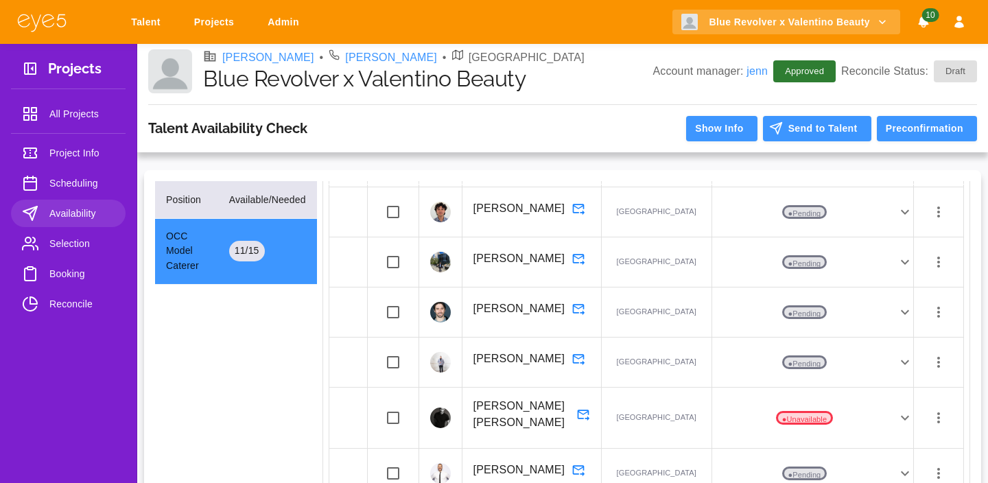
scroll to position [395, 0]
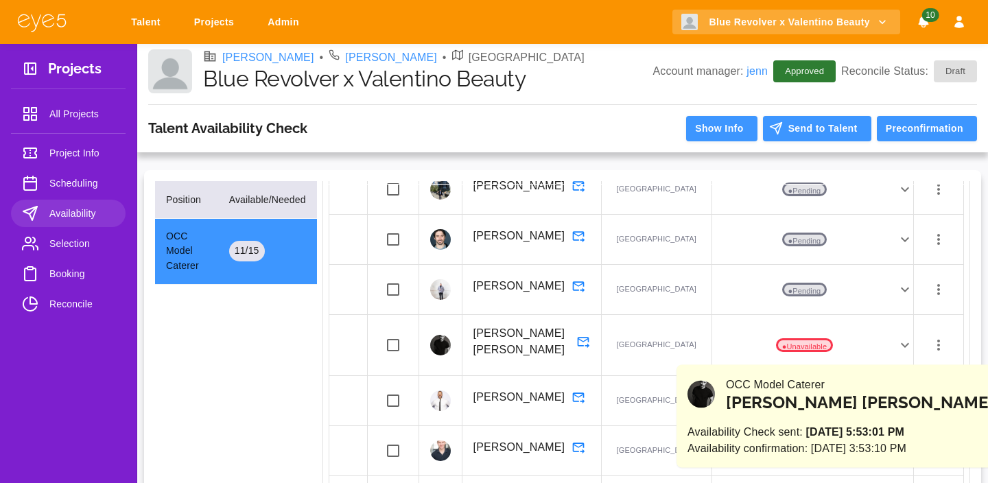
click at [901, 348] on icon at bounding box center [905, 345] width 8 height 5
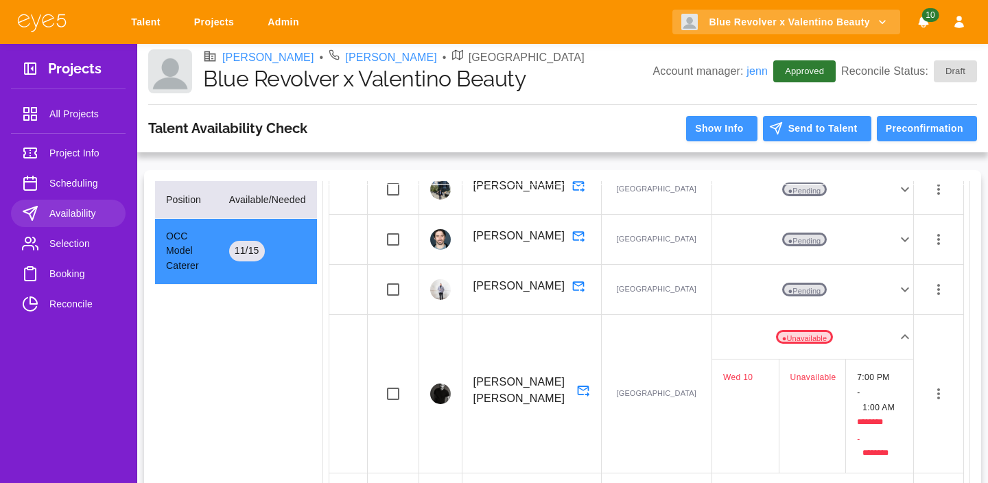
click at [938, 362] on td at bounding box center [938, 394] width 50 height 158
click at [938, 385] on icon "button" at bounding box center [938, 393] width 16 height 16
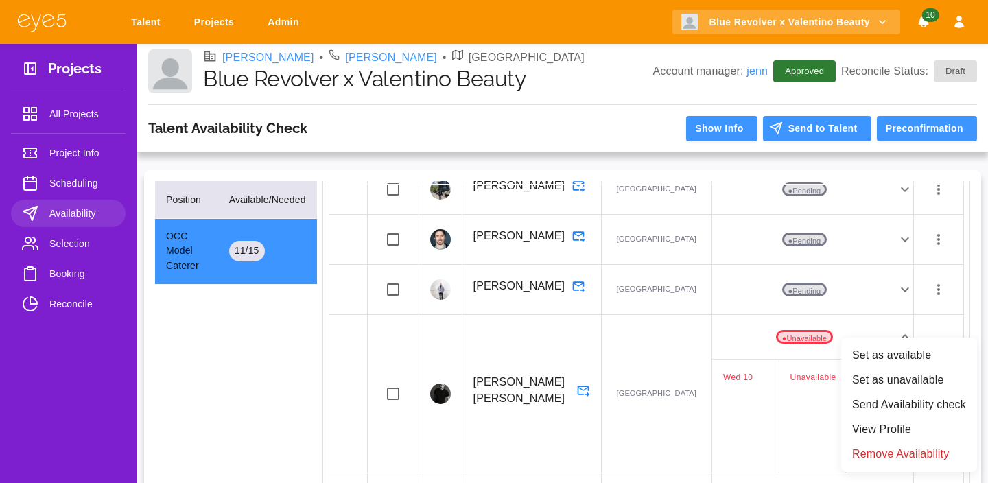
click at [902, 357] on li "Set as available" at bounding box center [909, 355] width 136 height 25
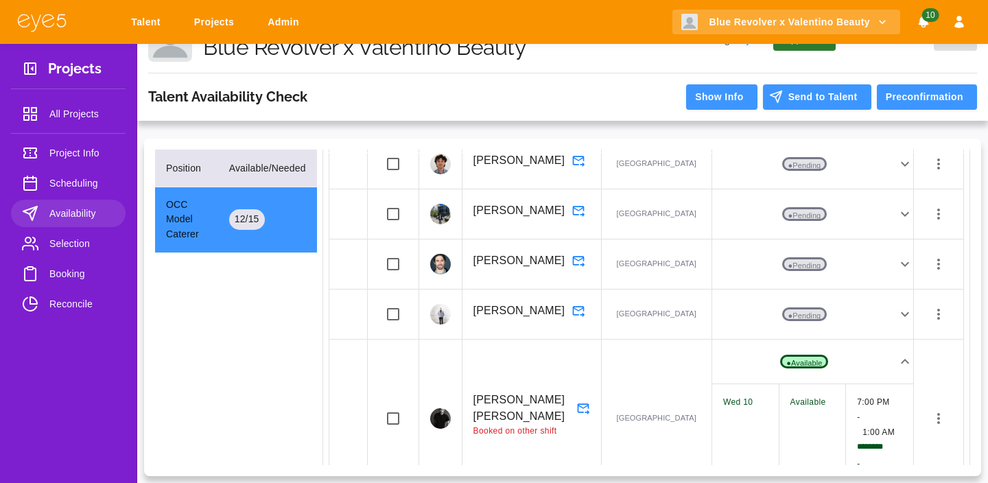
scroll to position [1233, 0]
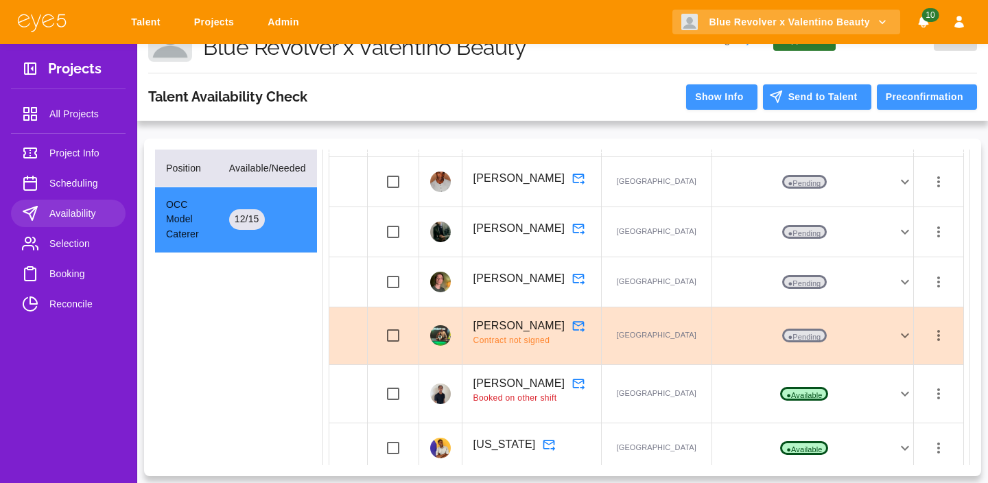
click at [61, 274] on span "Booking" at bounding box center [81, 273] width 65 height 16
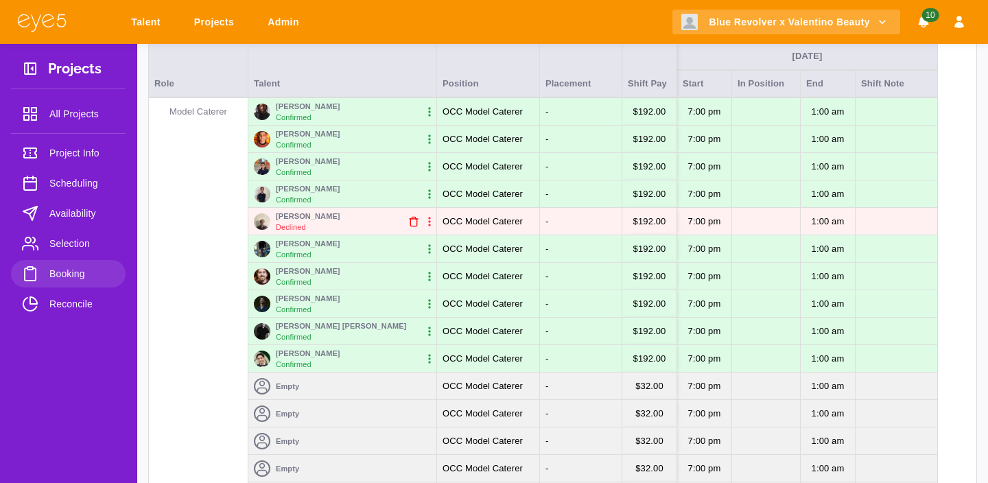
scroll to position [150, 0]
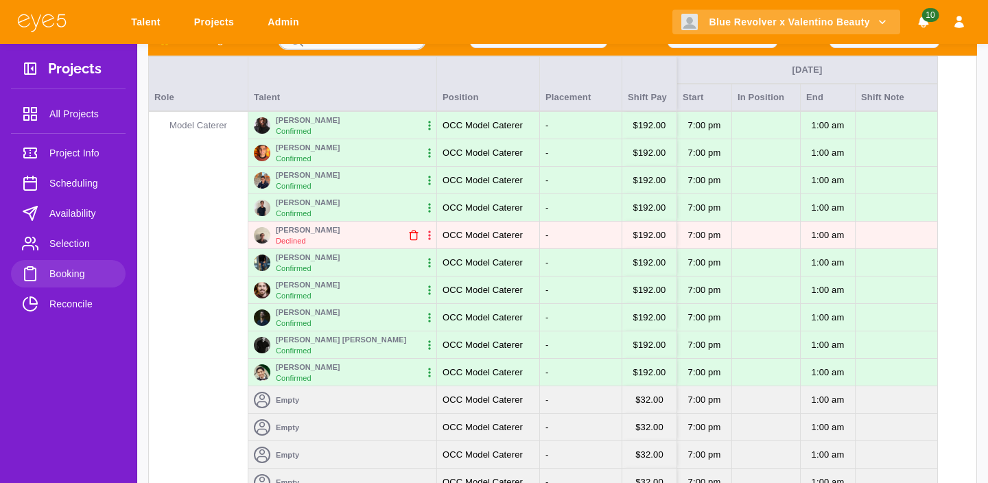
click at [65, 238] on span "Selection" at bounding box center [81, 243] width 65 height 16
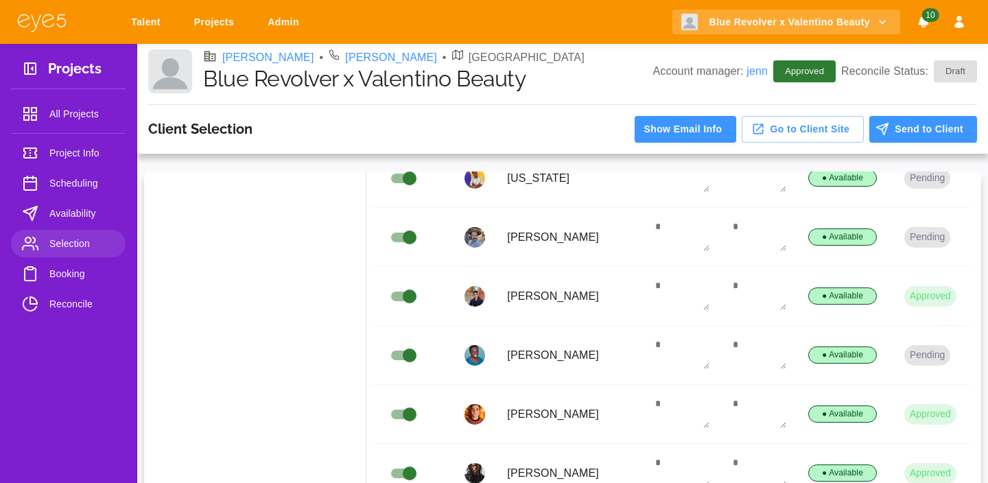
scroll to position [33, 0]
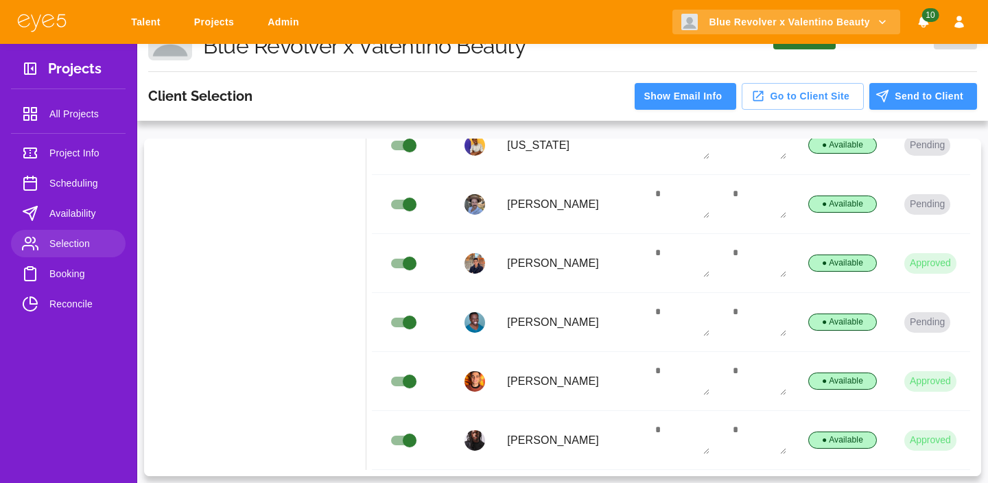
click at [78, 217] on span "Availability" at bounding box center [81, 213] width 65 height 16
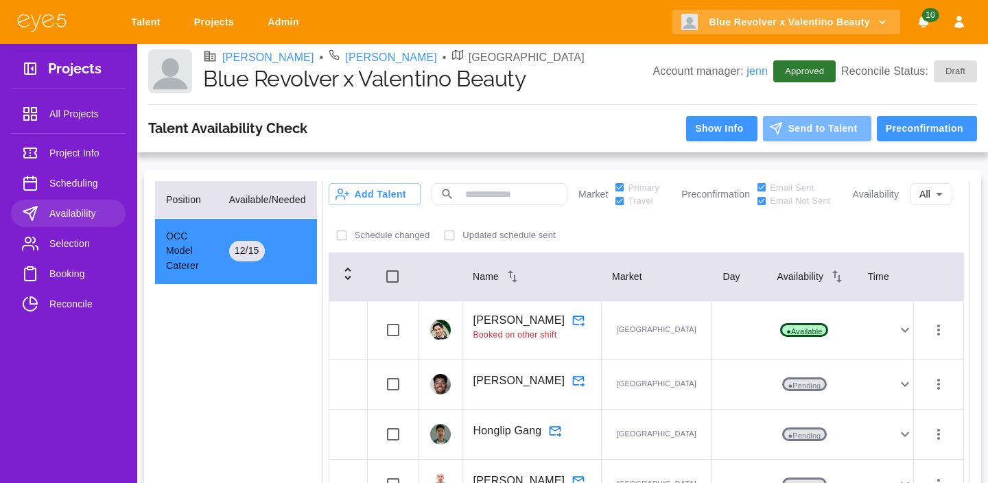
click at [814, 126] on button "Send to Talent" at bounding box center [817, 128] width 108 height 25
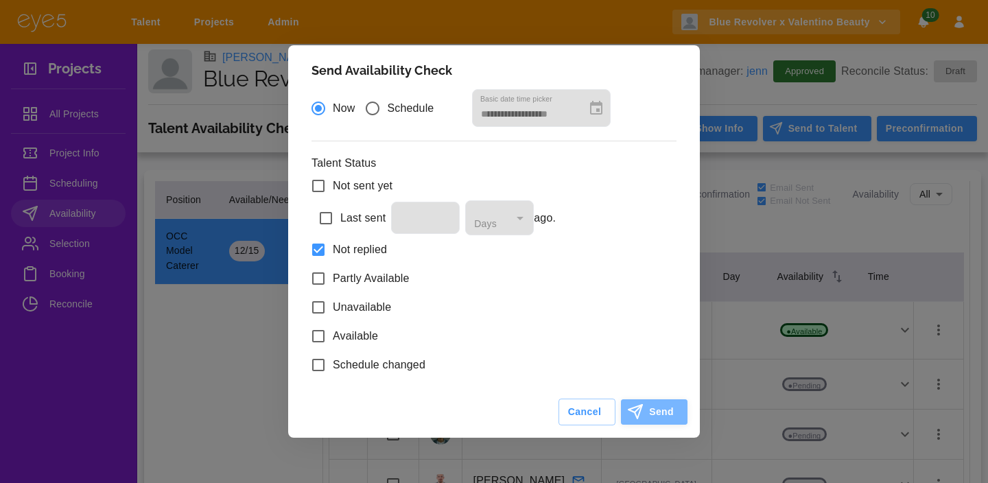
click at [653, 414] on button "Send" at bounding box center [654, 411] width 67 height 25
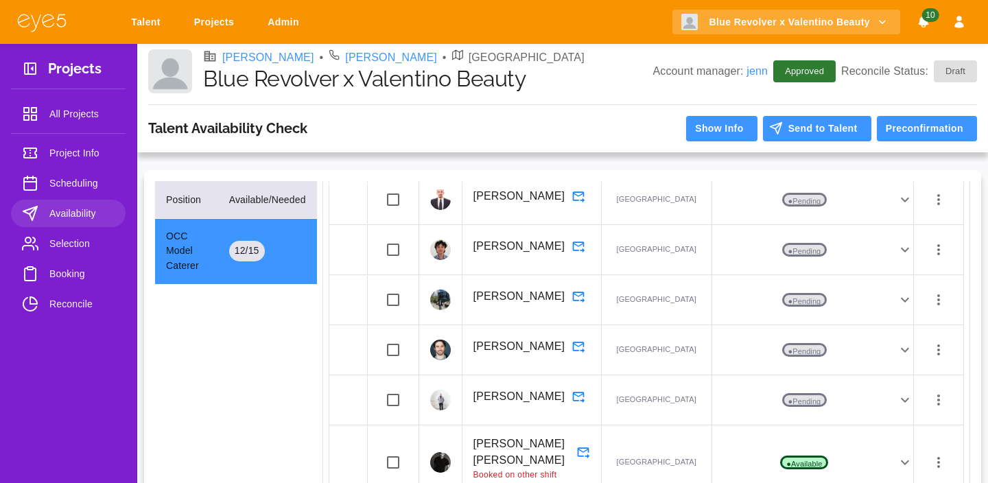
scroll to position [261, 0]
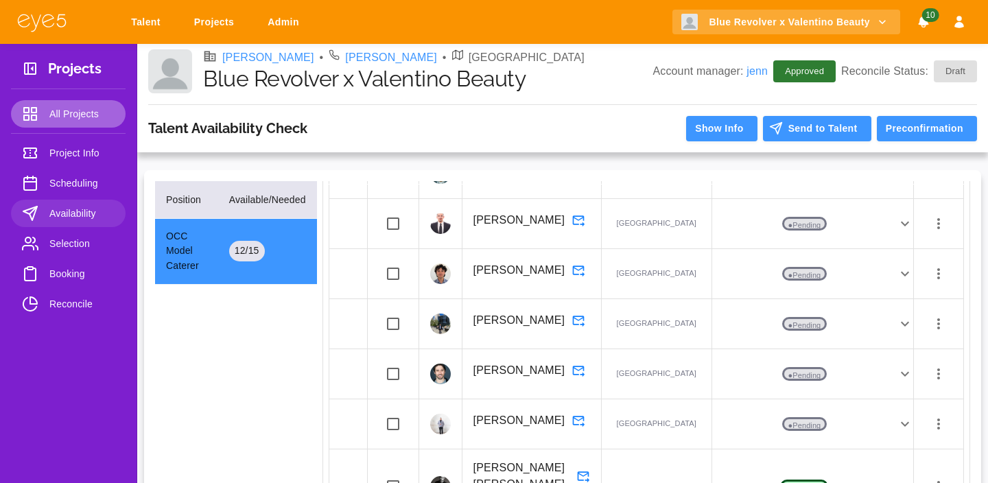
click at [66, 111] on span "All Projects" at bounding box center [81, 114] width 65 height 16
select select "*"
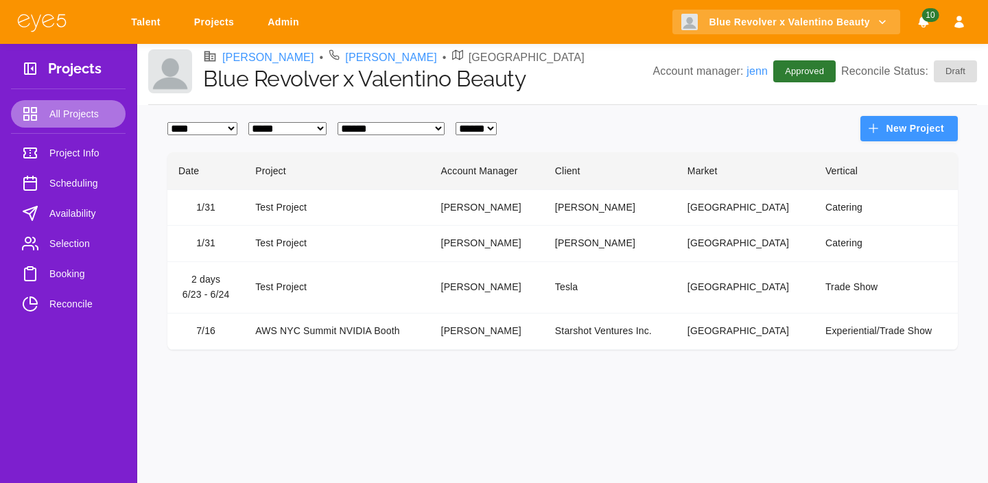
click at [75, 107] on span "All Projects" at bounding box center [81, 114] width 65 height 16
click at [210, 27] on link "Projects" at bounding box center [216, 22] width 62 height 25
select select "*"
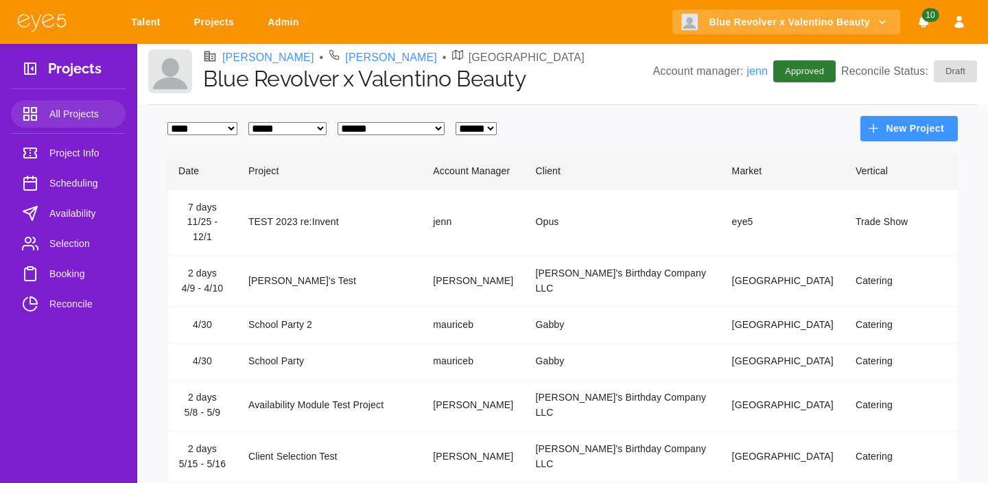
click at [429, 127] on select "**********" at bounding box center [390, 128] width 107 height 13
click at [311, 128] on select "**********" at bounding box center [287, 128] width 78 height 13
select select
click at [259, 122] on select "**********" at bounding box center [287, 128] width 78 height 13
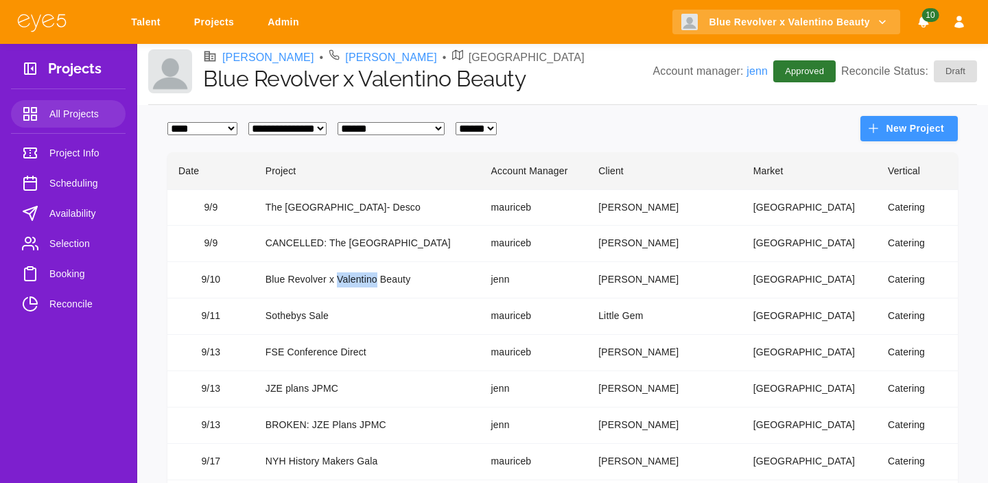
drag, startPoint x: 396, startPoint y: 279, endPoint x: 361, endPoint y: 282, distance: 35.1
click at [361, 282] on td "Blue Revolver x Valentino Beauty" at bounding box center [367, 280] width 226 height 36
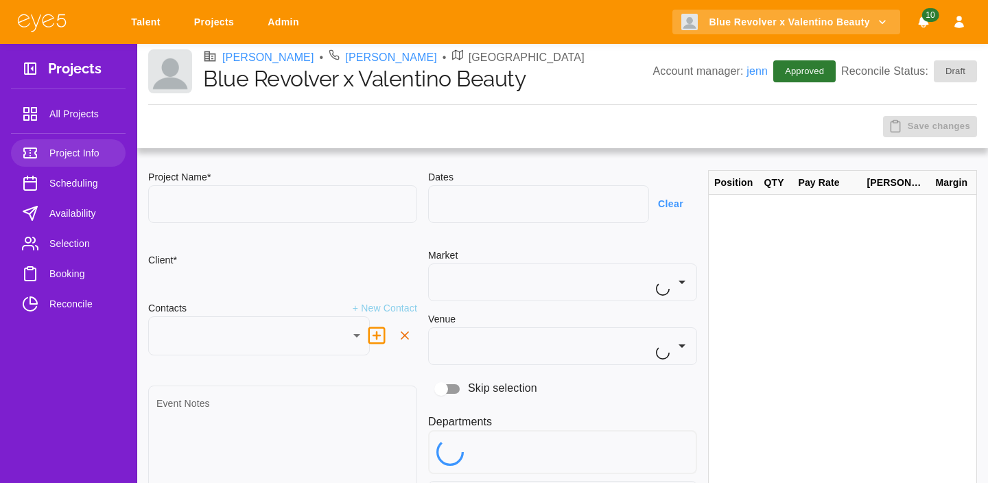
type input "**********"
type input "**"
type textarea "**********"
type input "**********"
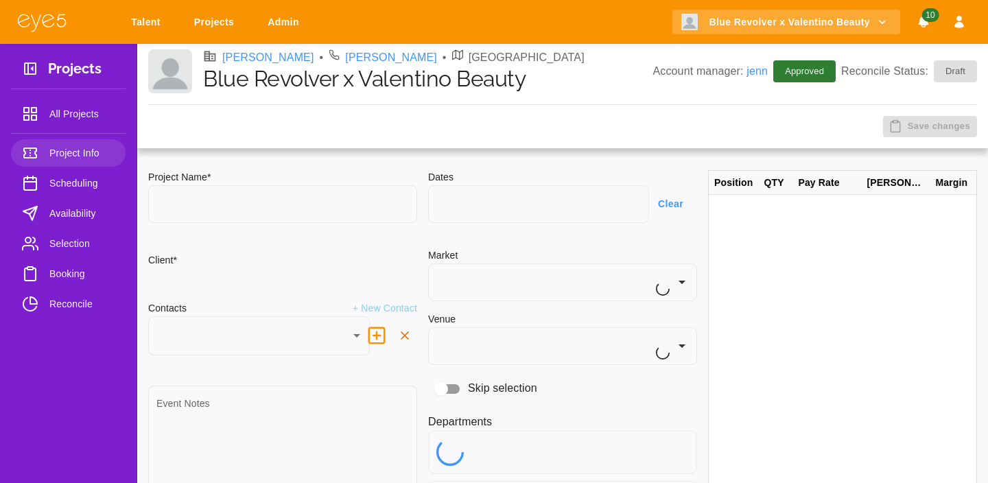
type input "**********"
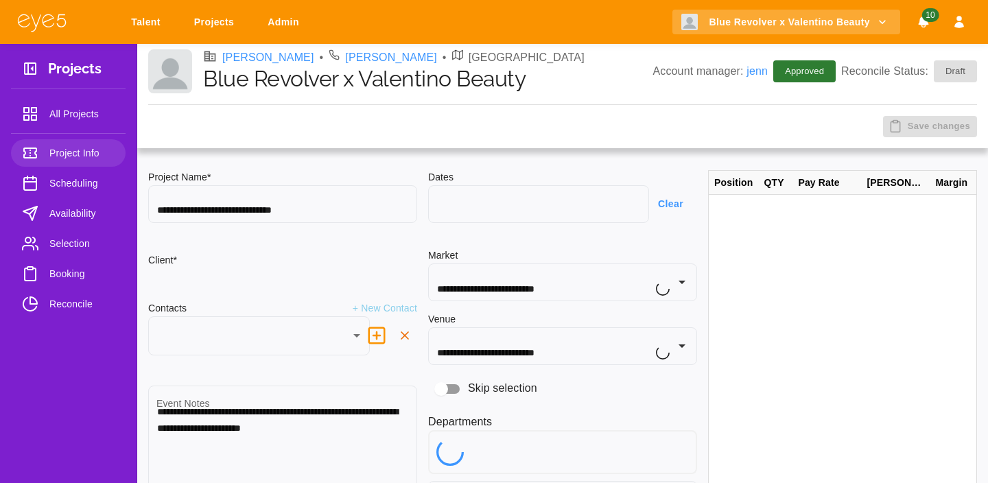
type input "***"
type input "**********"
type input "****"
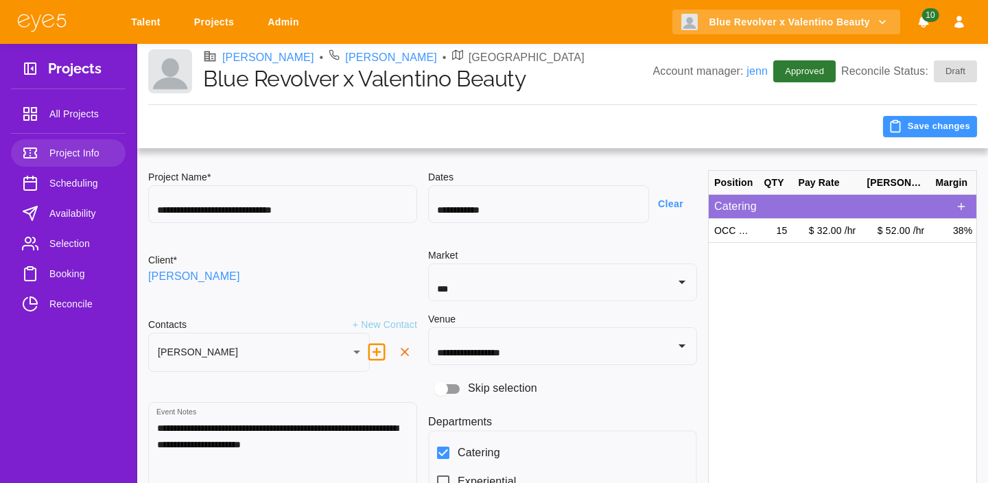
type input "********"
click at [589, 137] on div at bounding box center [515, 126] width 735 height 21
select select "*"
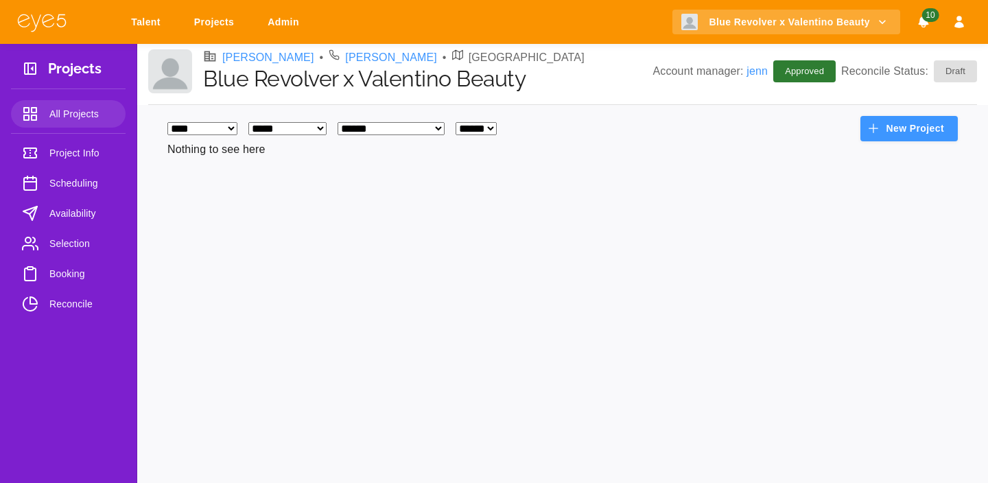
click at [326, 122] on select "**********" at bounding box center [287, 128] width 78 height 13
select select
click at [259, 122] on select "**********" at bounding box center [287, 128] width 78 height 13
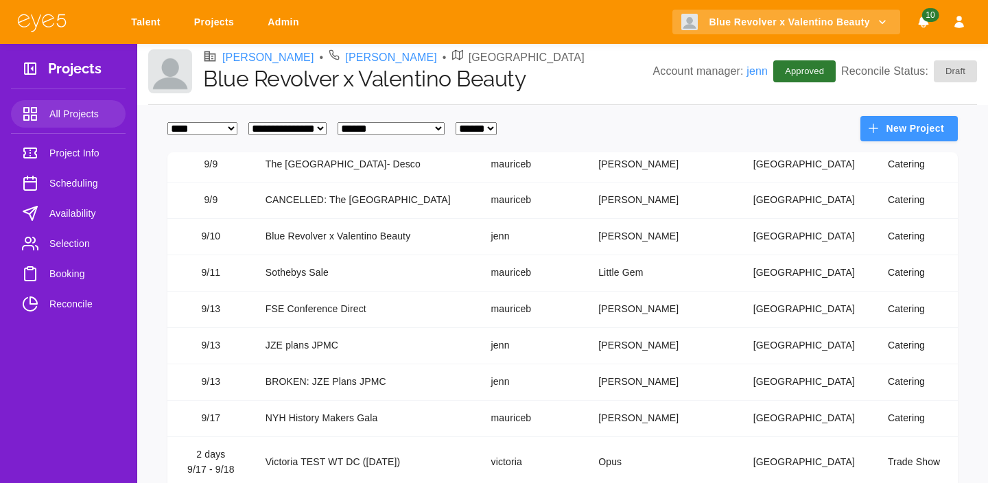
scroll to position [52, 0]
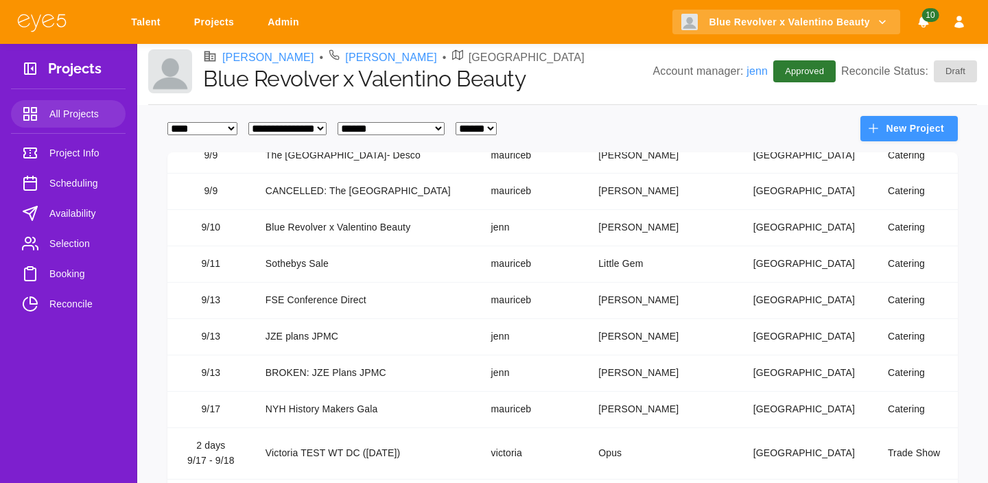
click at [365, 265] on td "Sothebys Sale" at bounding box center [367, 264] width 226 height 36
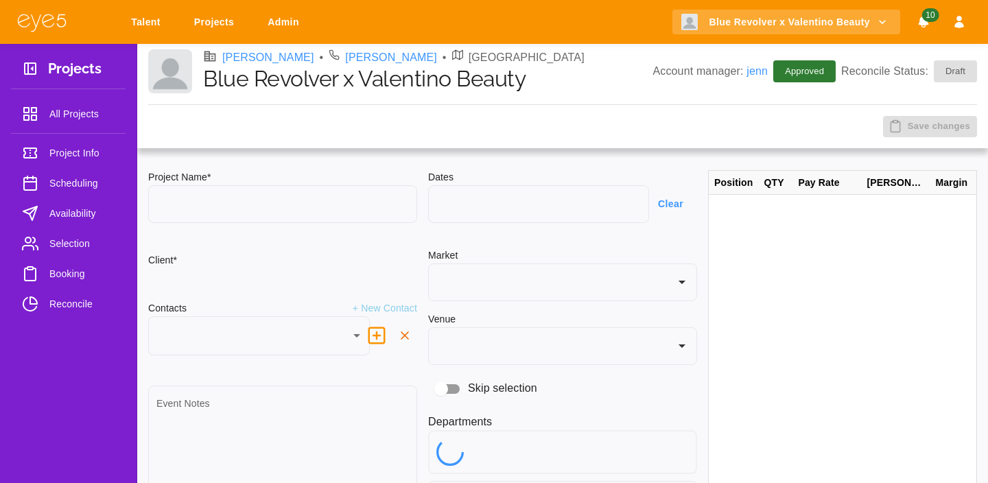
type input "**********"
type input "*"
type textarea "**********"
type input "***"
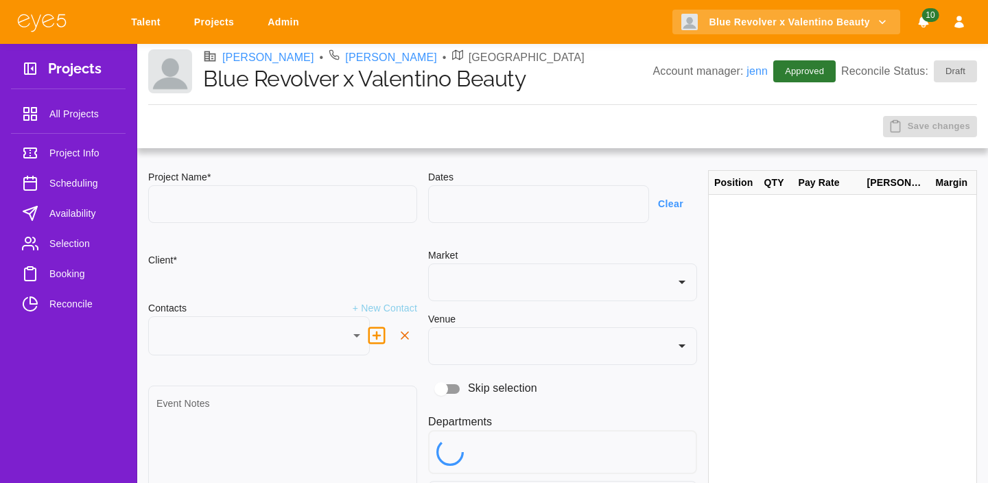
type input "**********"
type input "********"
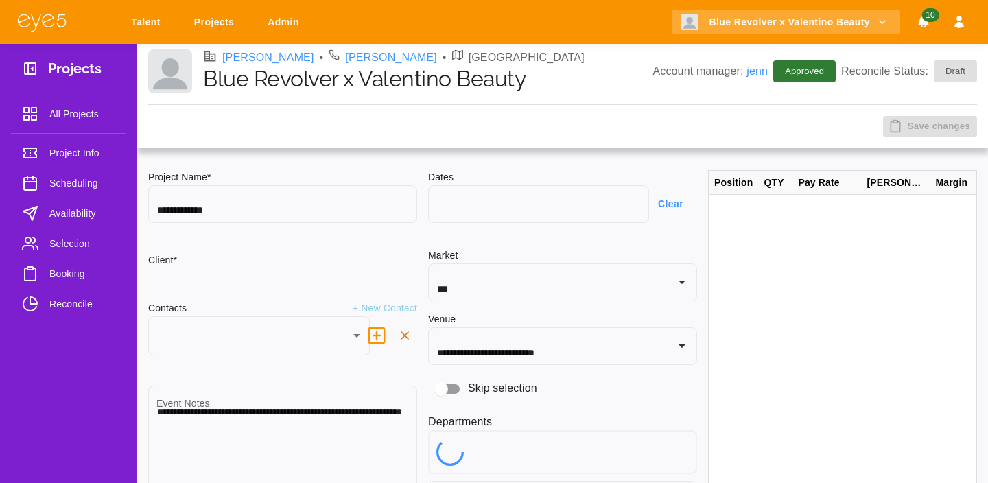
type input "**********"
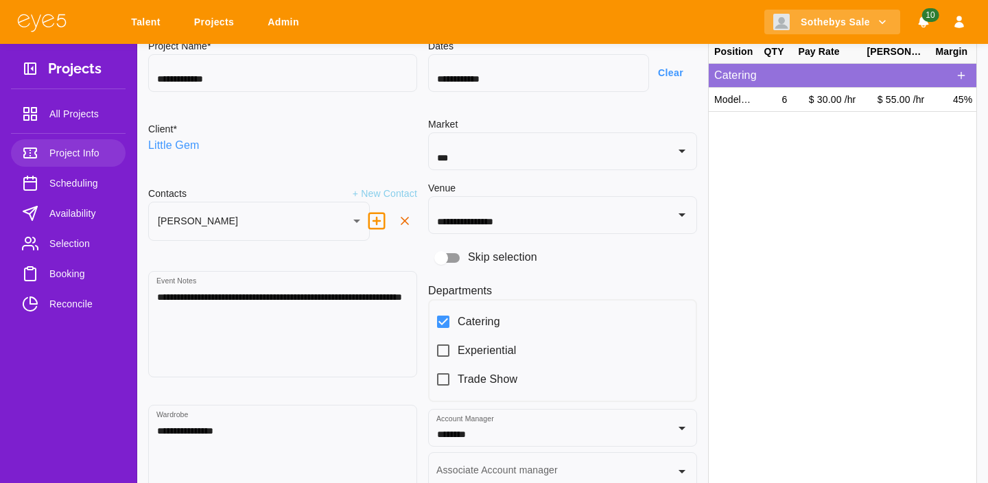
scroll to position [198, 0]
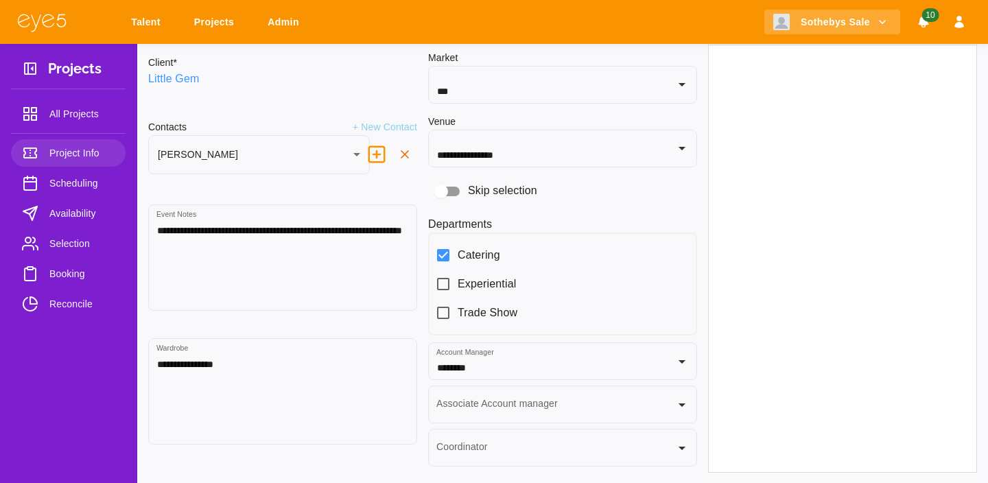
click at [72, 176] on span "Scheduling" at bounding box center [81, 183] width 65 height 16
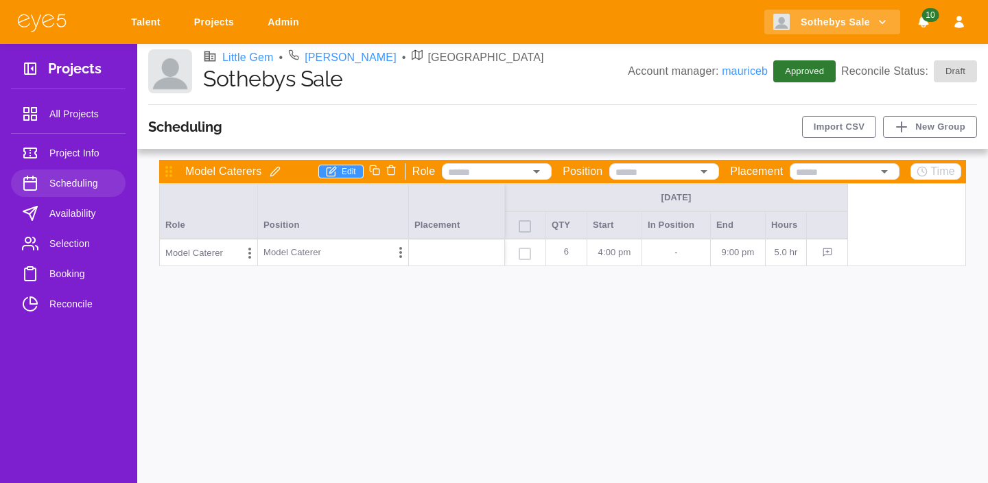
click at [93, 233] on link "Selection" at bounding box center [68, 243] width 115 height 27
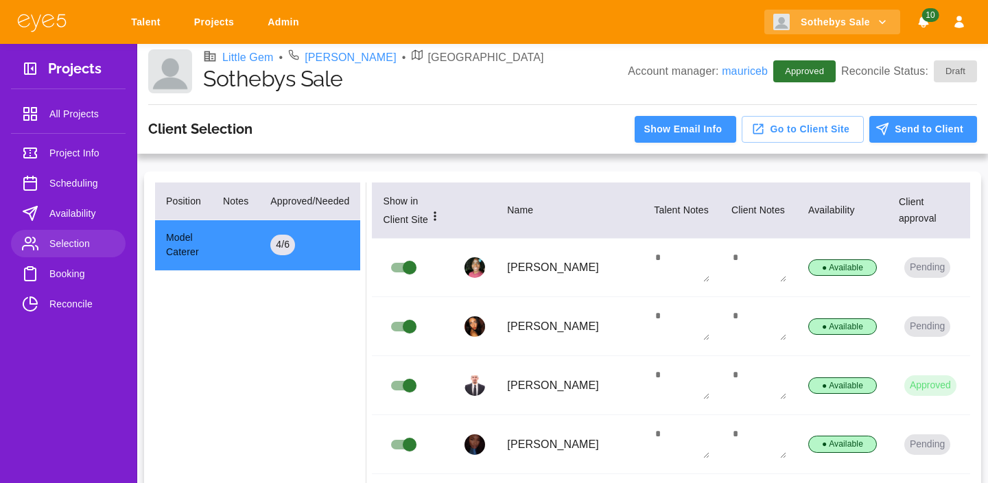
click at [85, 278] on span "Booking" at bounding box center [81, 273] width 65 height 16
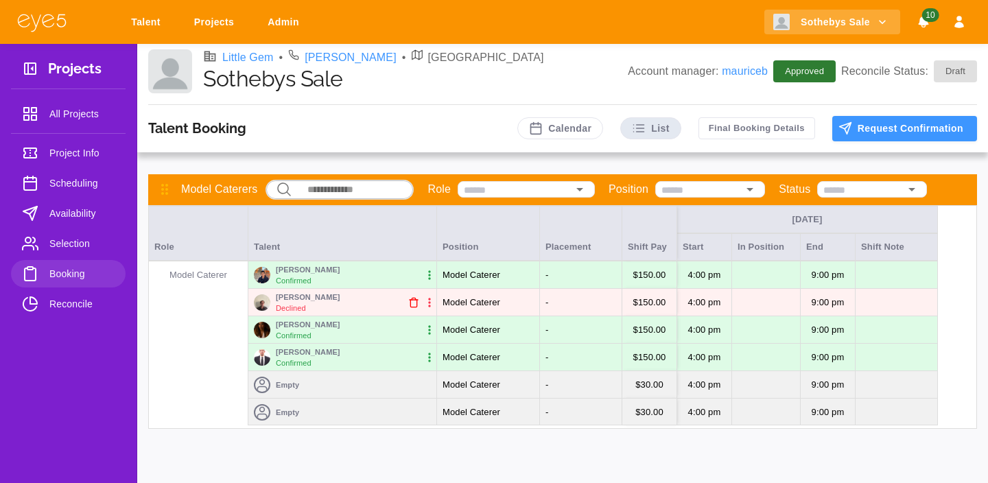
click at [86, 246] on span "Selection" at bounding box center [81, 243] width 65 height 16
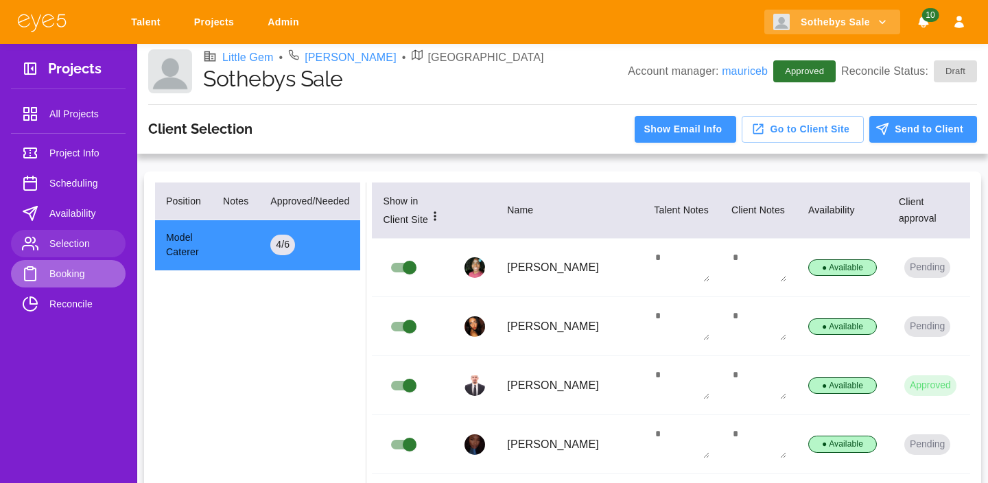
click at [83, 268] on span "Booking" at bounding box center [81, 273] width 65 height 16
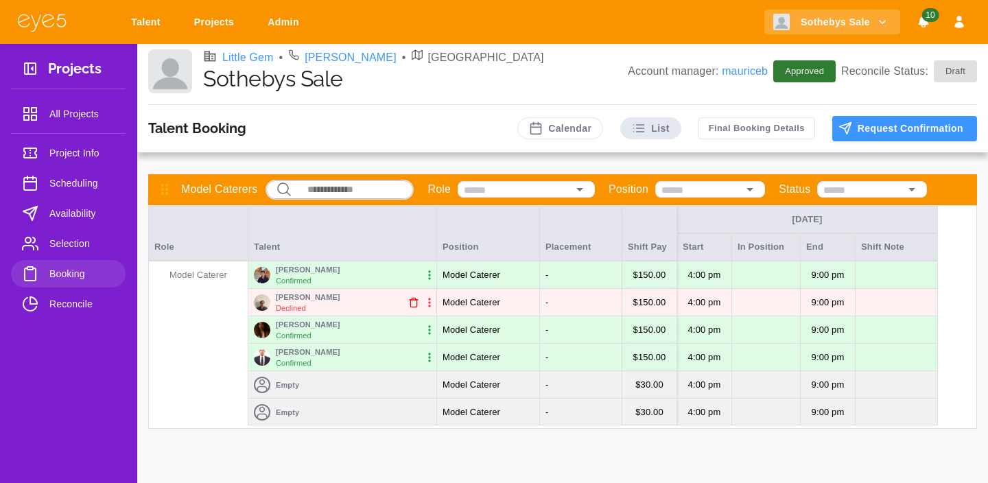
click at [58, 298] on span "Reconcile" at bounding box center [81, 304] width 65 height 16
